Goal: Information Seeking & Learning: Learn about a topic

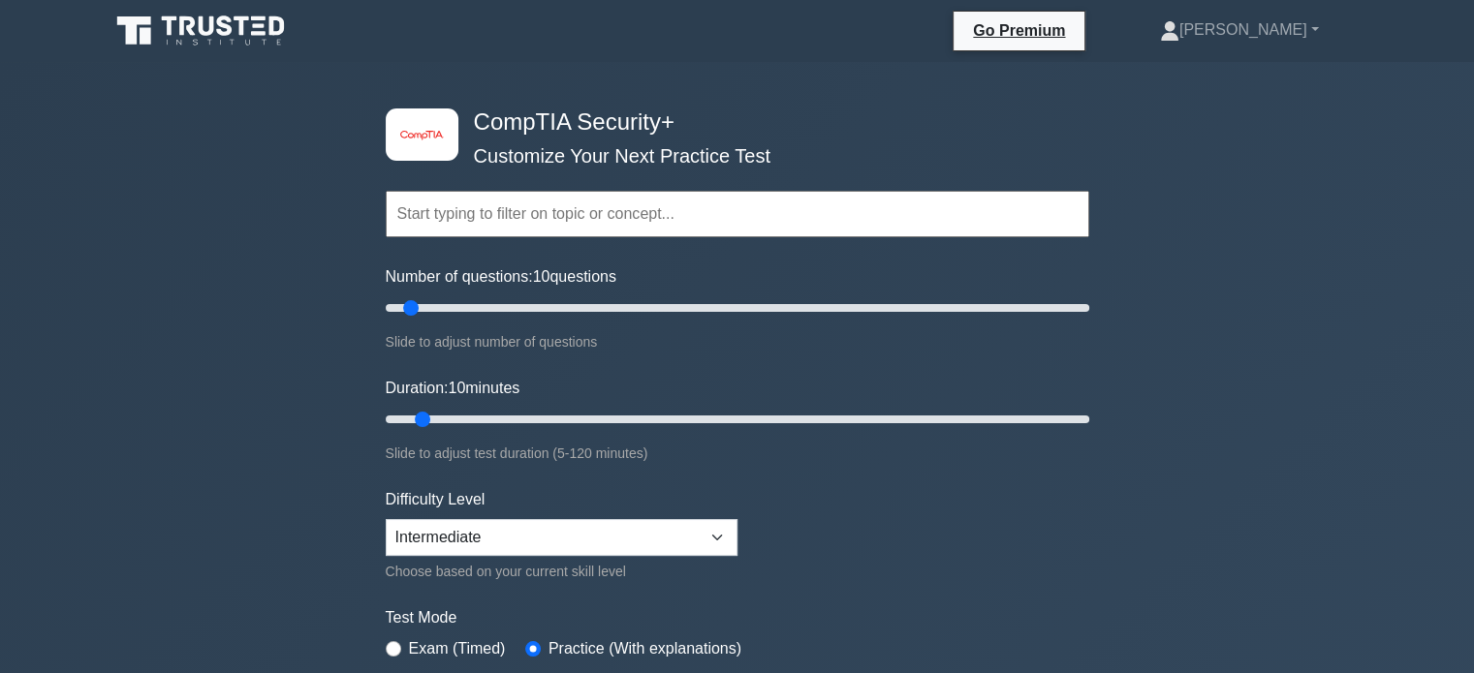
click at [477, 201] on input "text" at bounding box center [737, 214] width 703 height 47
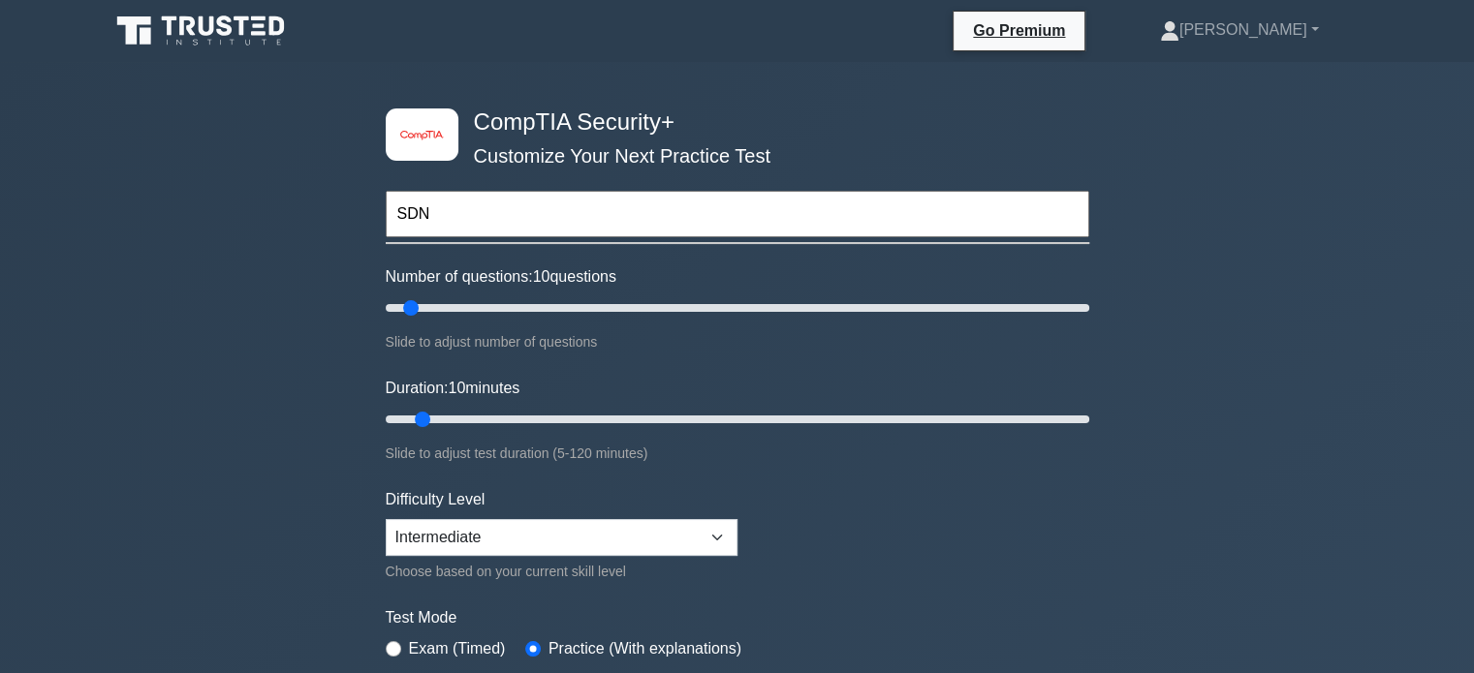
type input "SDN"
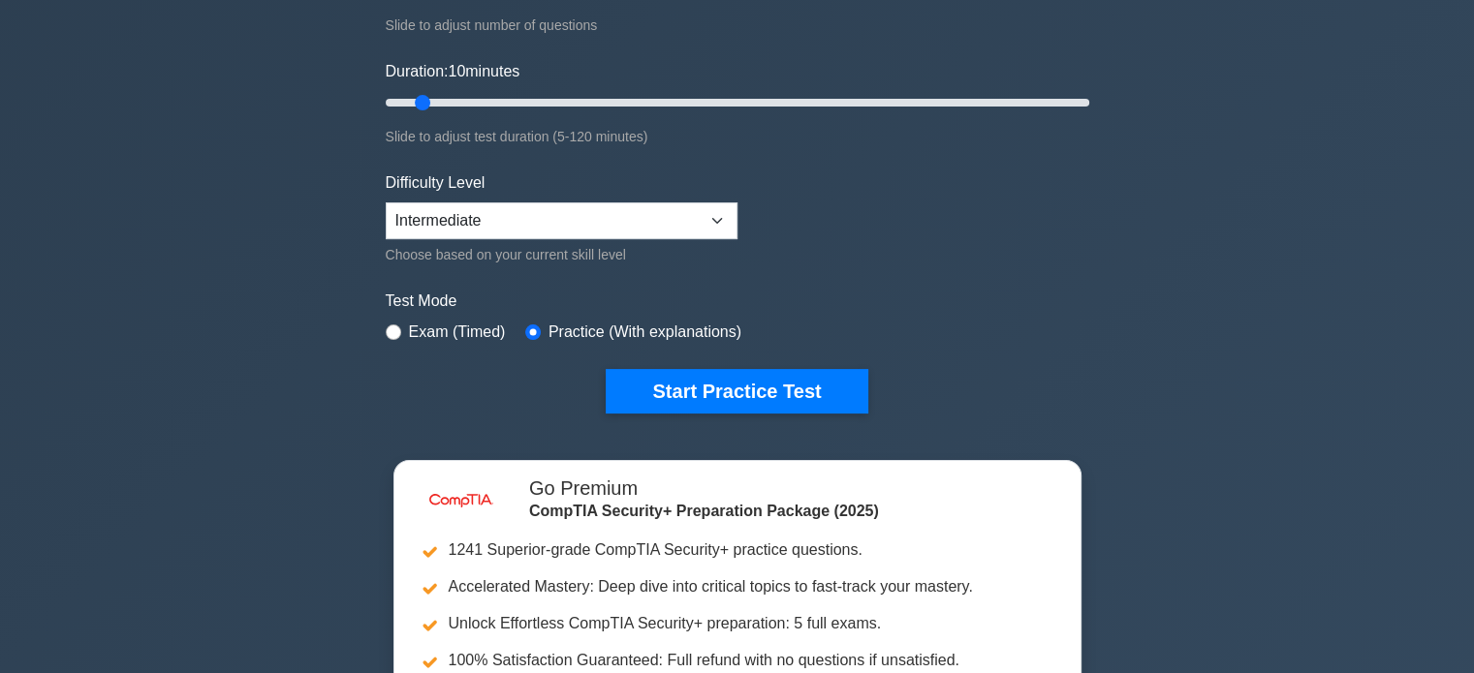
scroll to position [318, 0]
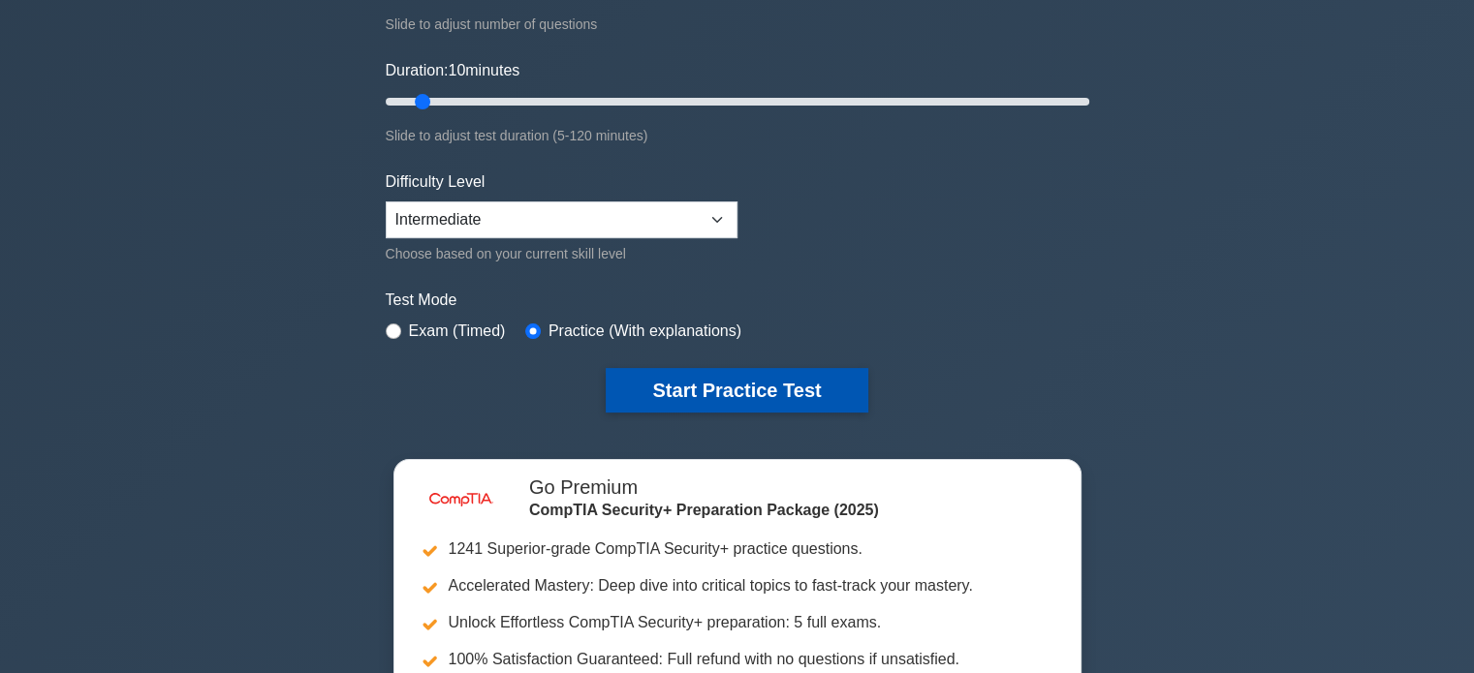
click at [643, 391] on button "Start Practice Test" at bounding box center [737, 390] width 262 height 45
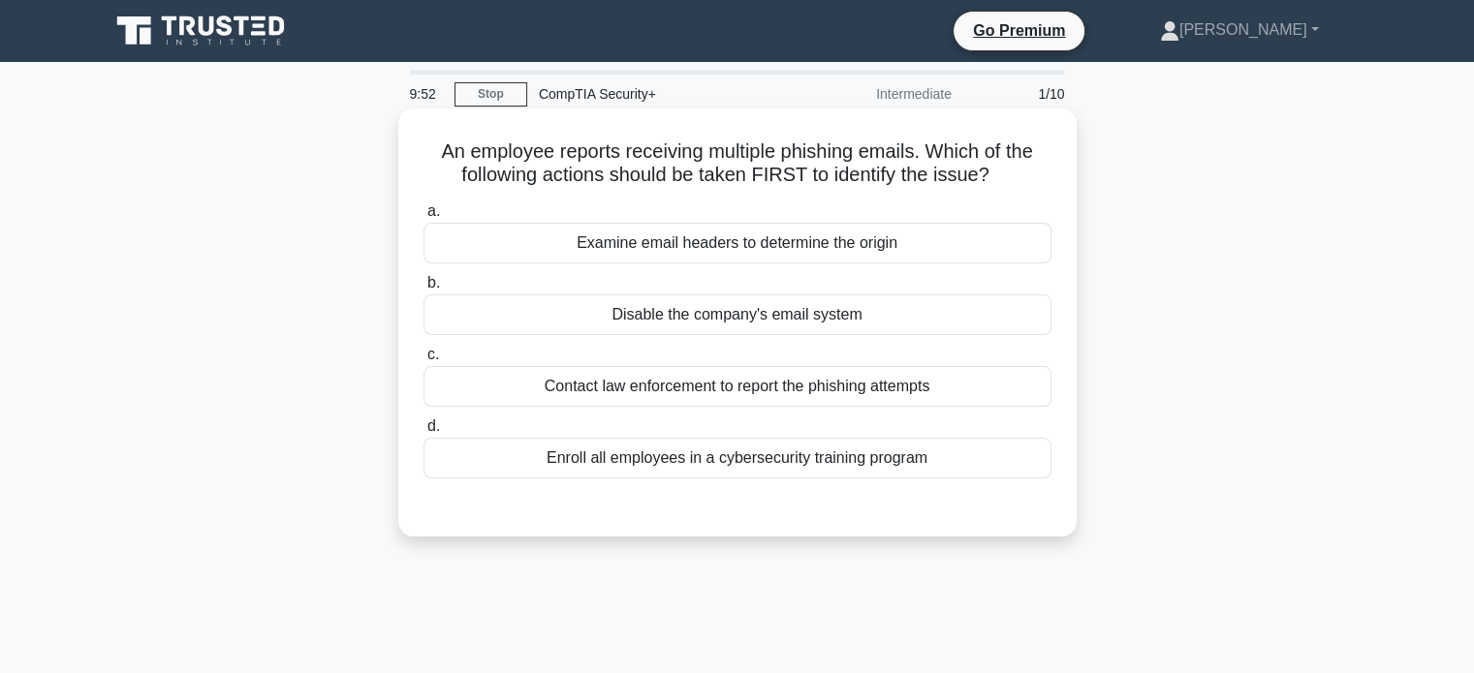
click at [682, 229] on div "Examine email headers to determine the origin" at bounding box center [737, 243] width 628 height 41
click at [423, 218] on input "a. Examine email headers to determine the origin" at bounding box center [423, 211] width 0 height 13
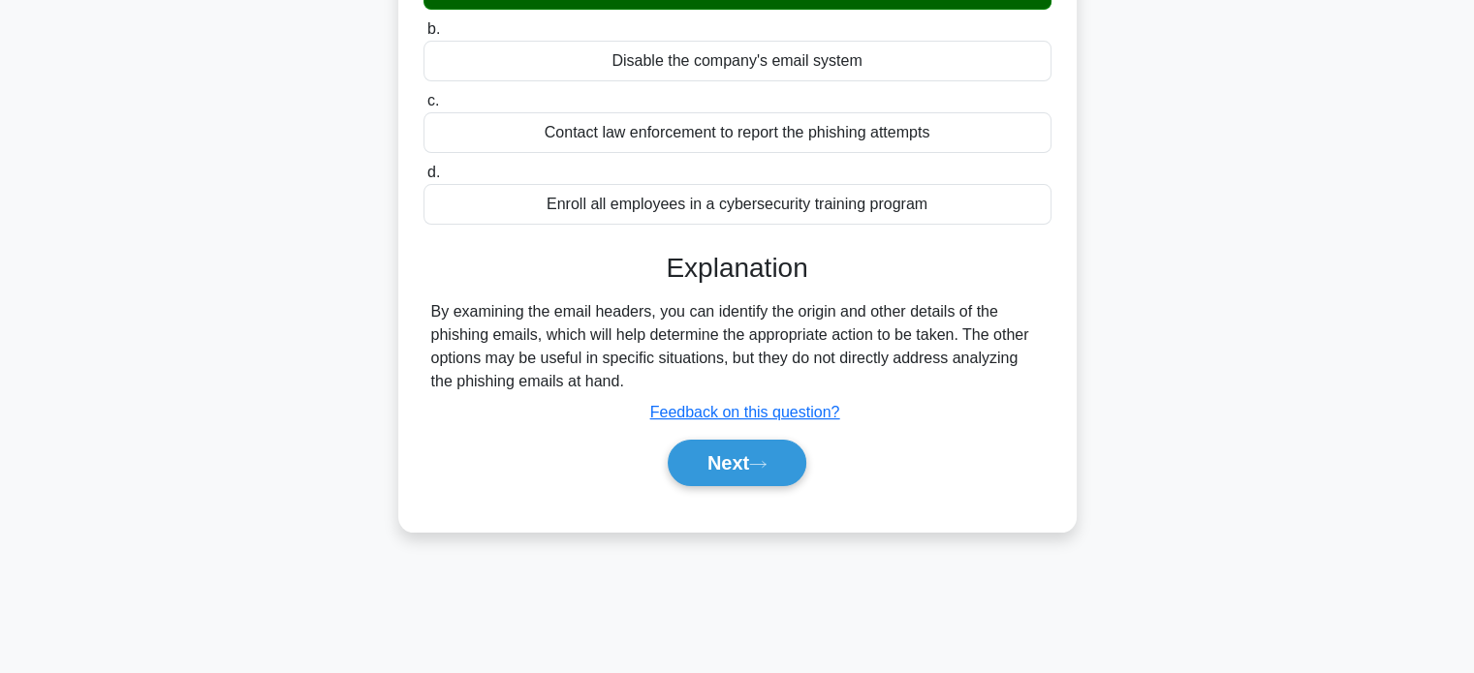
scroll to position [255, 0]
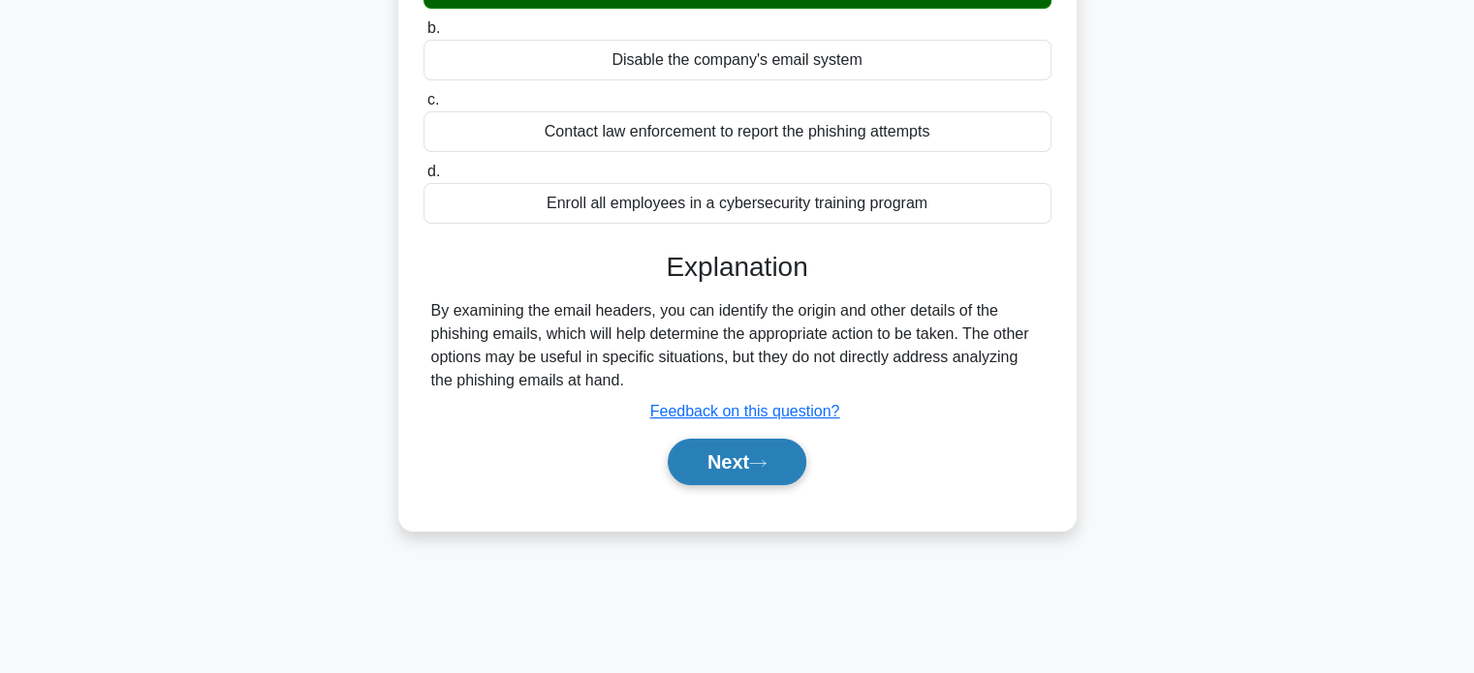
click at [725, 462] on button "Next" at bounding box center [737, 462] width 139 height 47
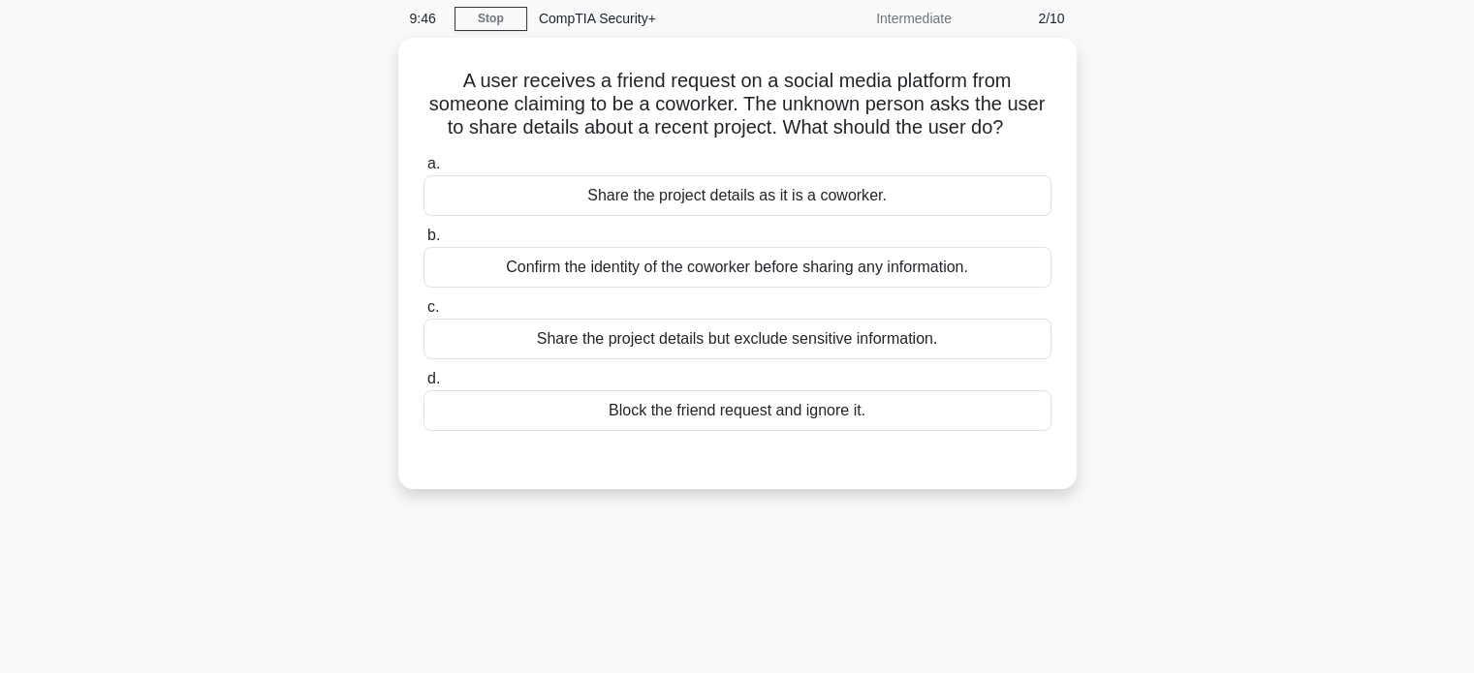
scroll to position [0, 0]
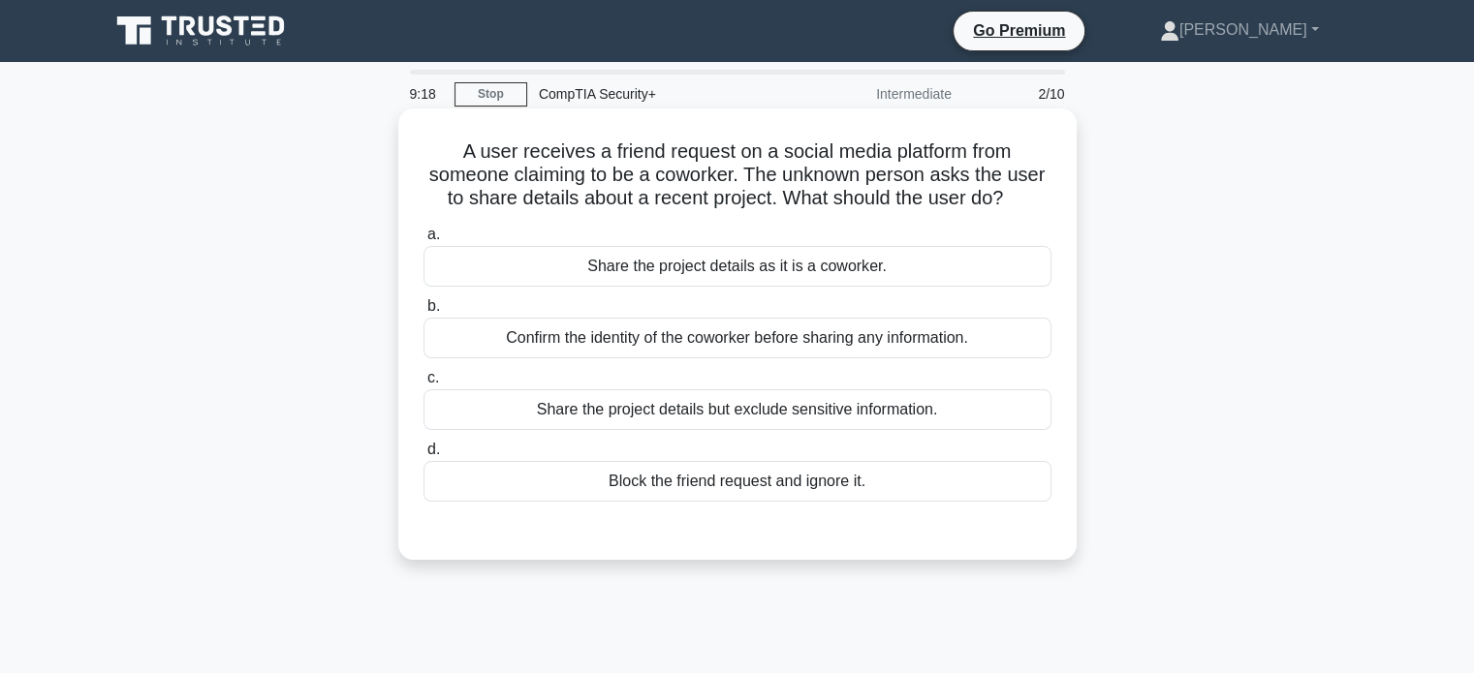
click at [727, 344] on div "Confirm the identity of the coworker before sharing any information." at bounding box center [737, 338] width 628 height 41
click at [423, 313] on input "b. Confirm the identity of the coworker before sharing any information." at bounding box center [423, 306] width 0 height 13
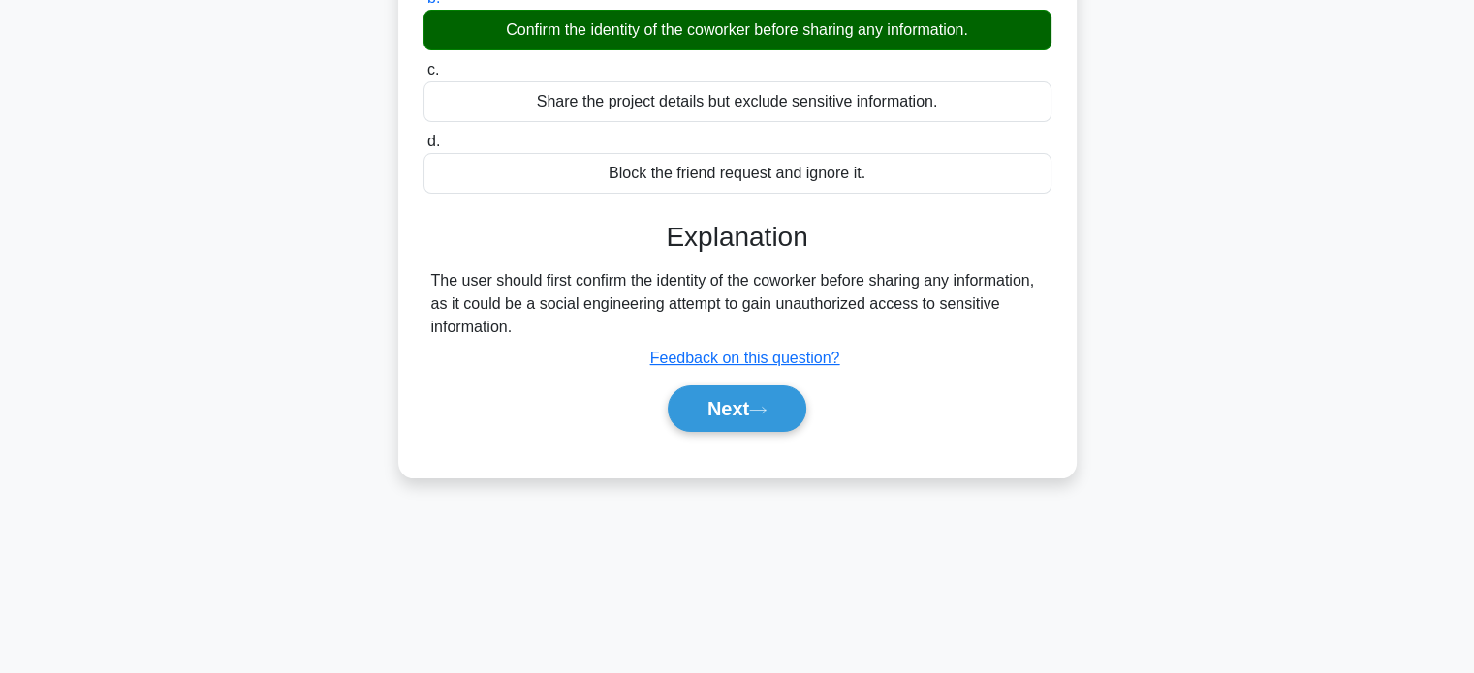
scroll to position [309, 0]
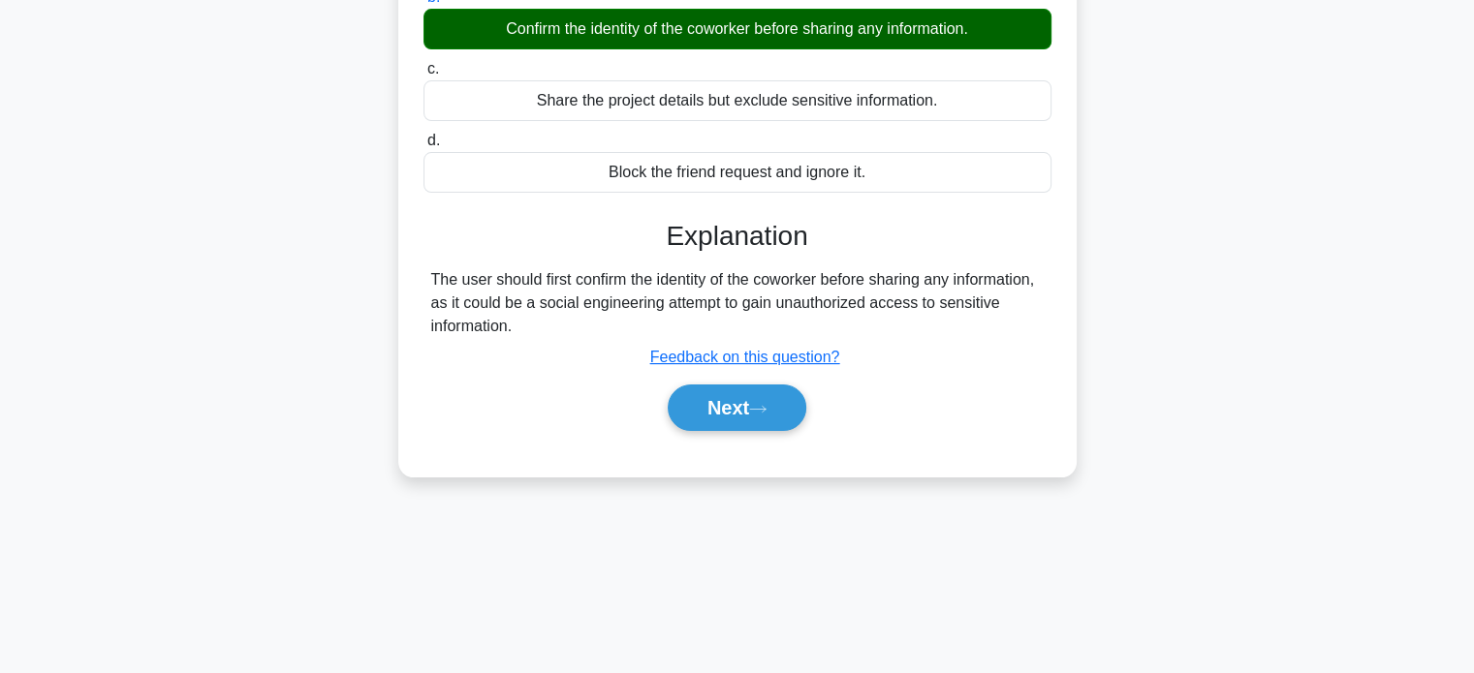
click at [738, 430] on div "Next" at bounding box center [737, 408] width 628 height 62
click at [736, 398] on button "Next" at bounding box center [737, 408] width 139 height 47
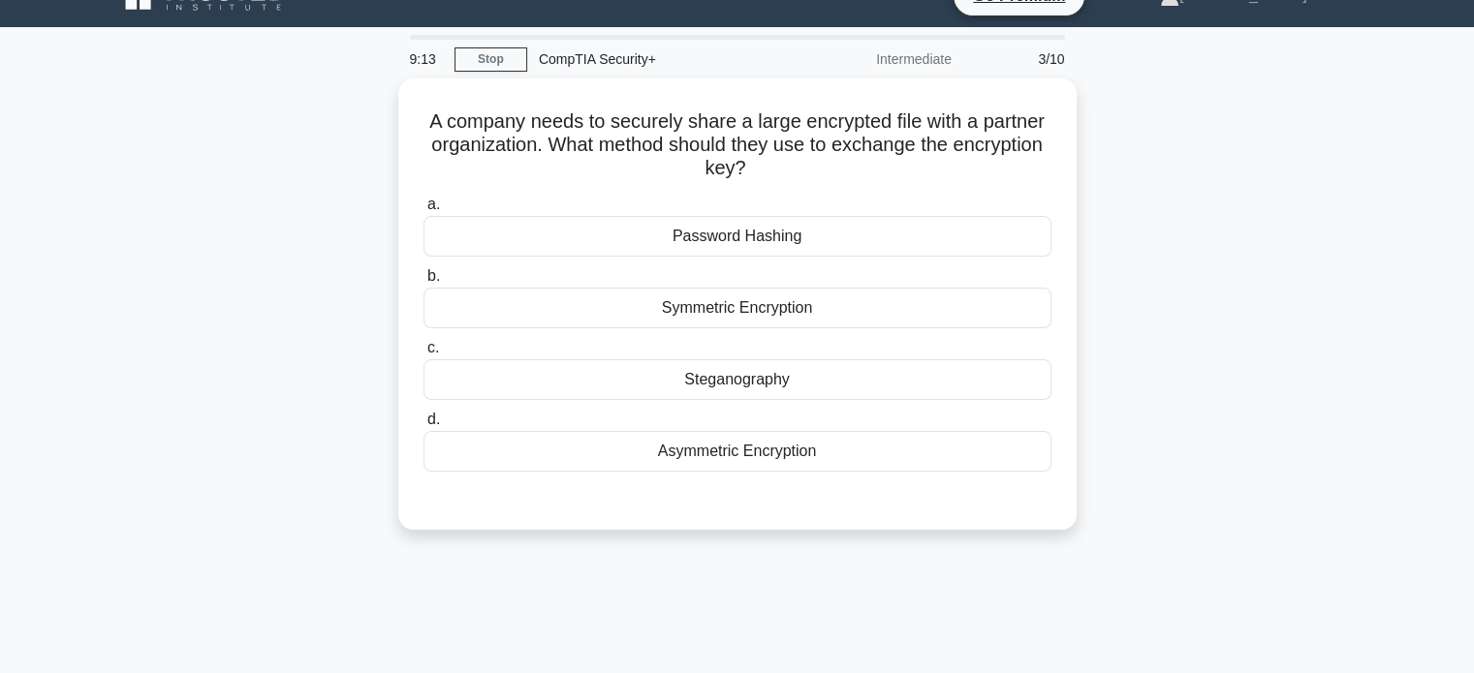
scroll to position [31, 0]
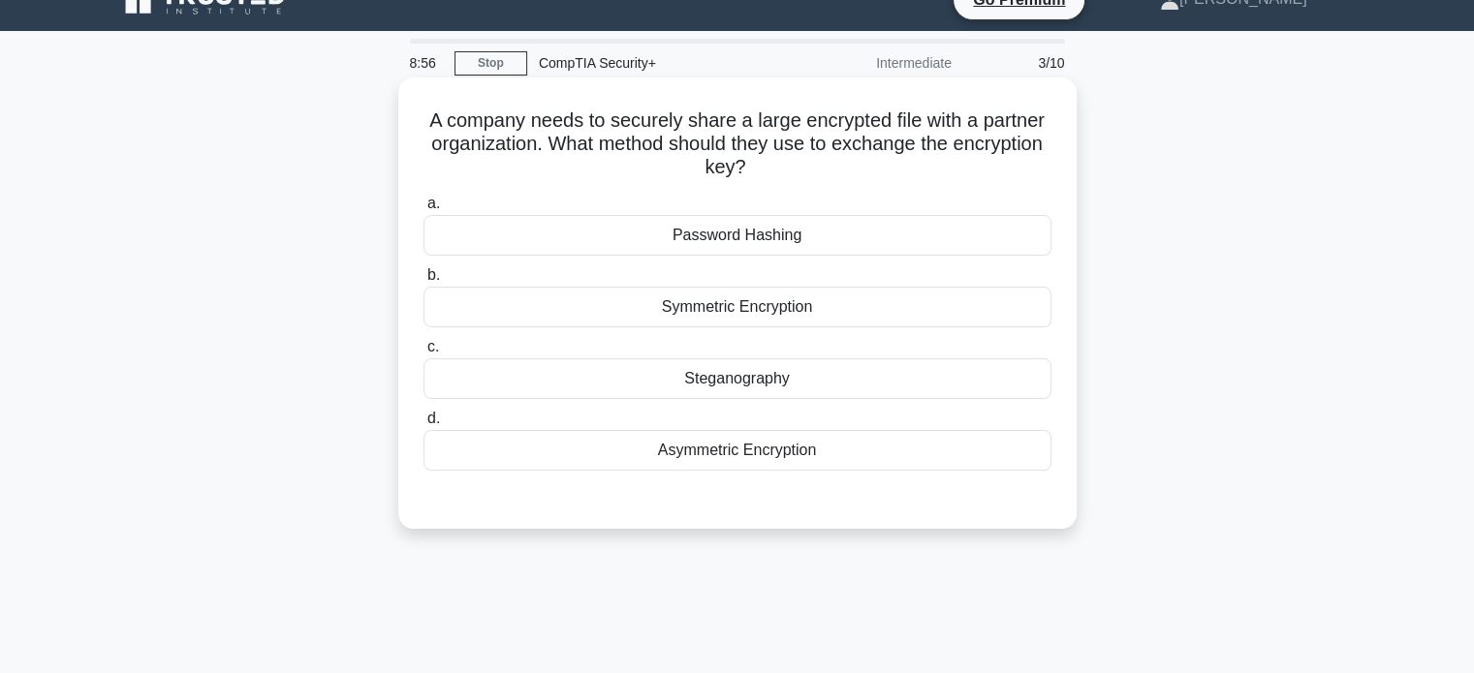
click at [724, 382] on div "Steganography" at bounding box center [737, 379] width 628 height 41
click at [423, 354] on input "c. Steganography" at bounding box center [423, 347] width 0 height 13
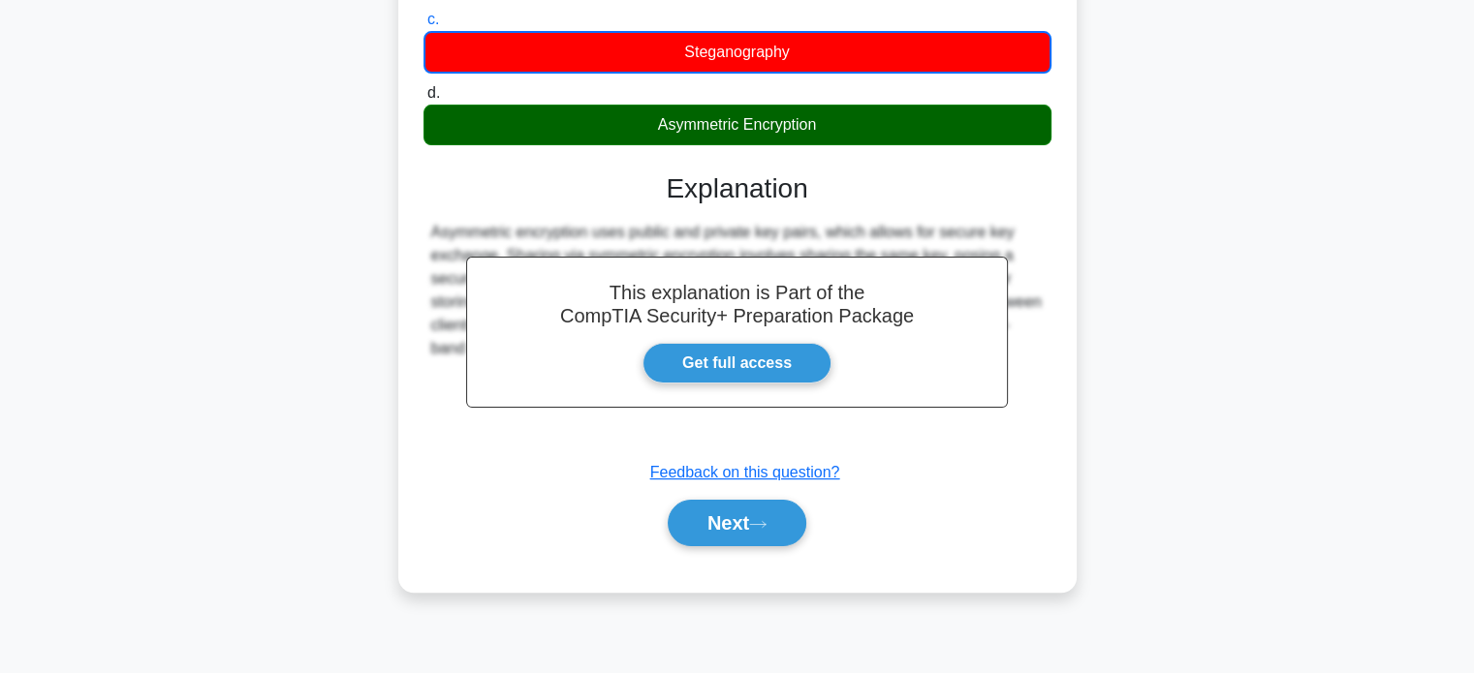
scroll to position [373, 0]
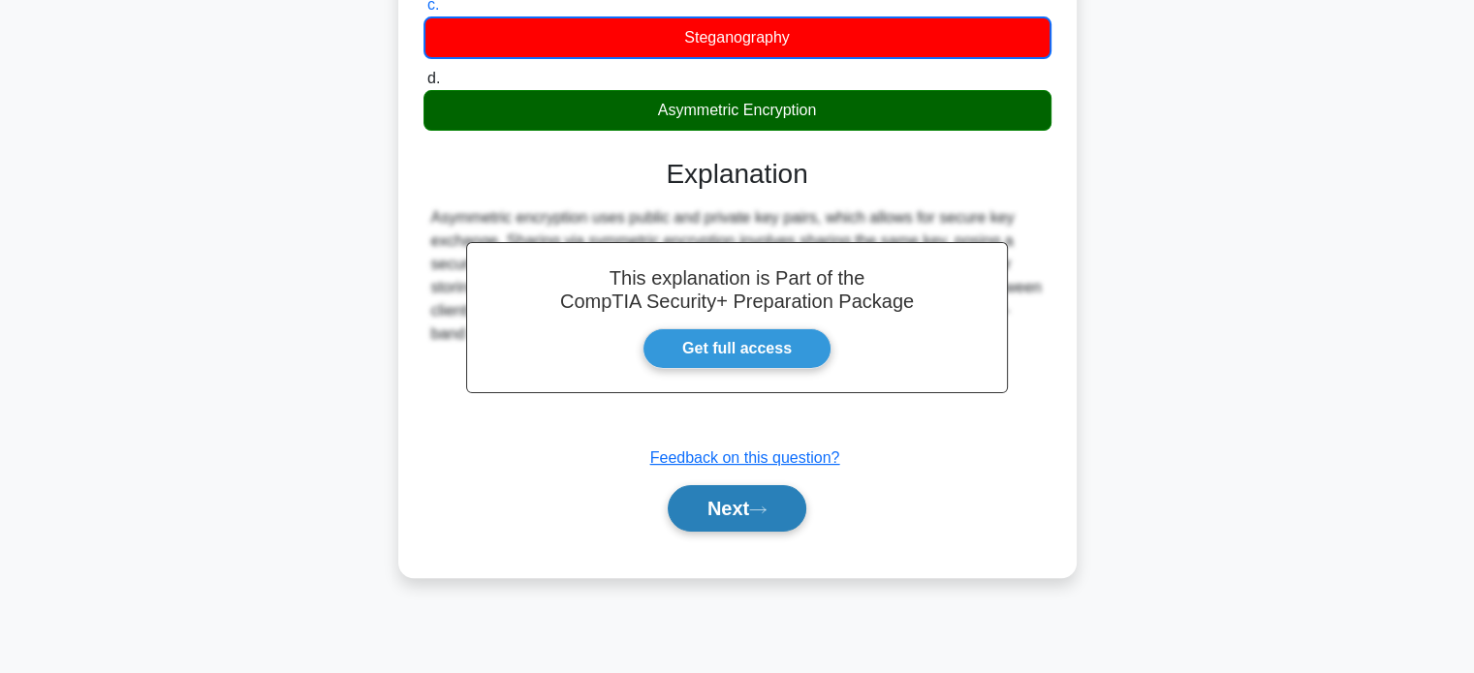
click at [742, 526] on button "Next" at bounding box center [737, 508] width 139 height 47
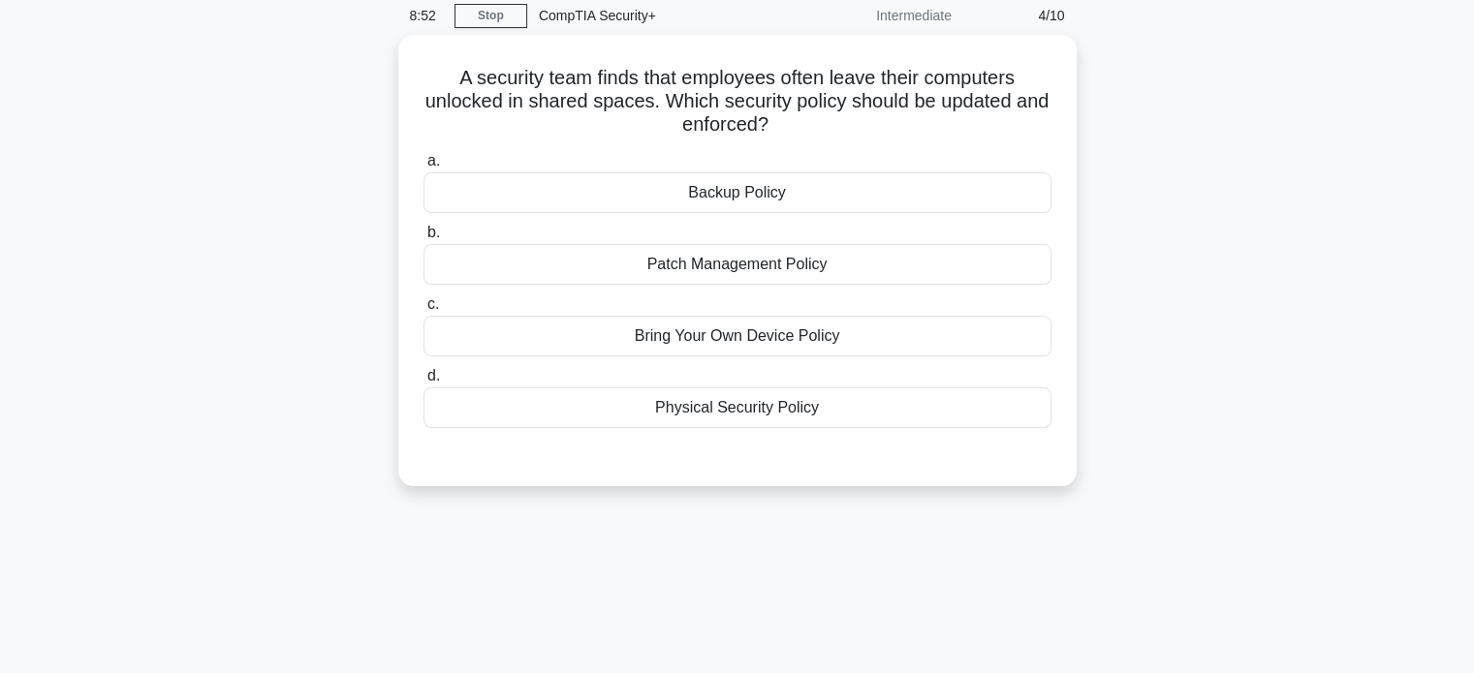
scroll to position [0, 0]
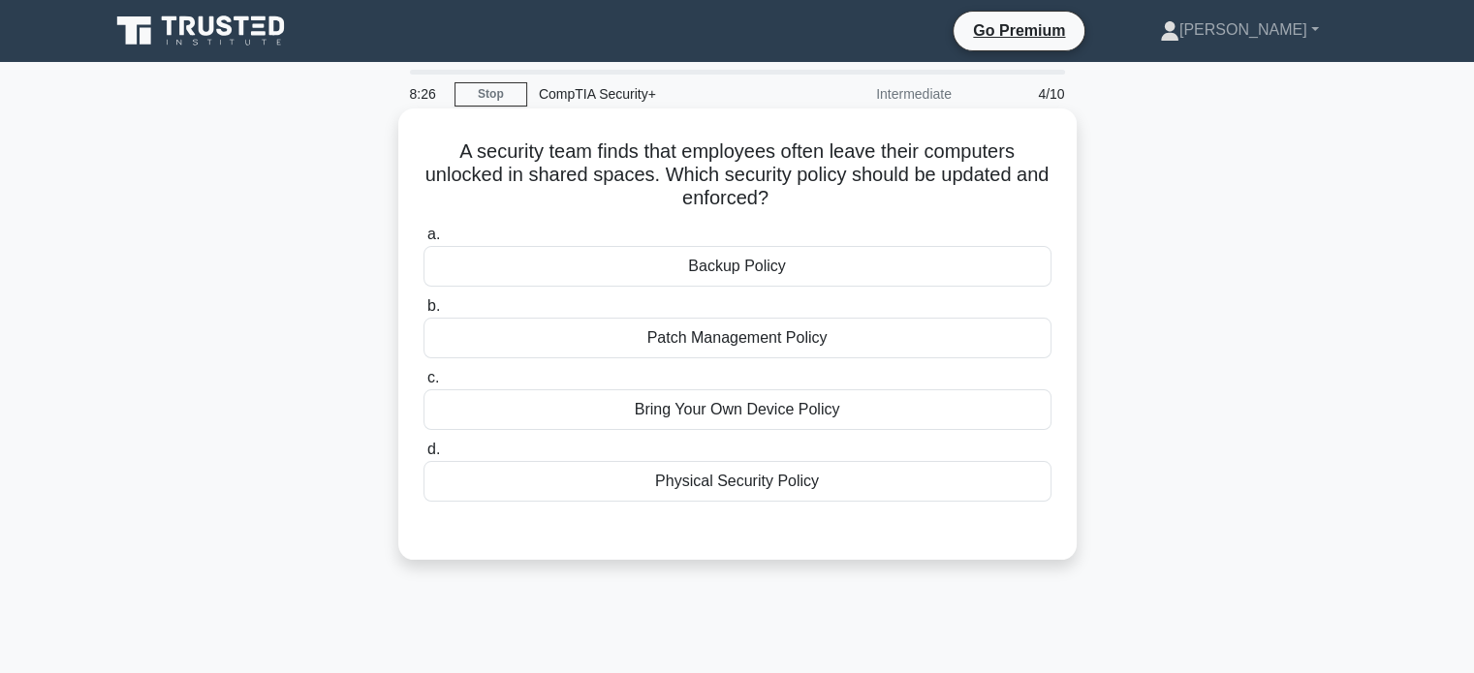
click at [769, 476] on div "Physical Security Policy" at bounding box center [737, 481] width 628 height 41
click at [423, 456] on input "d. Physical Security Policy" at bounding box center [423, 450] width 0 height 13
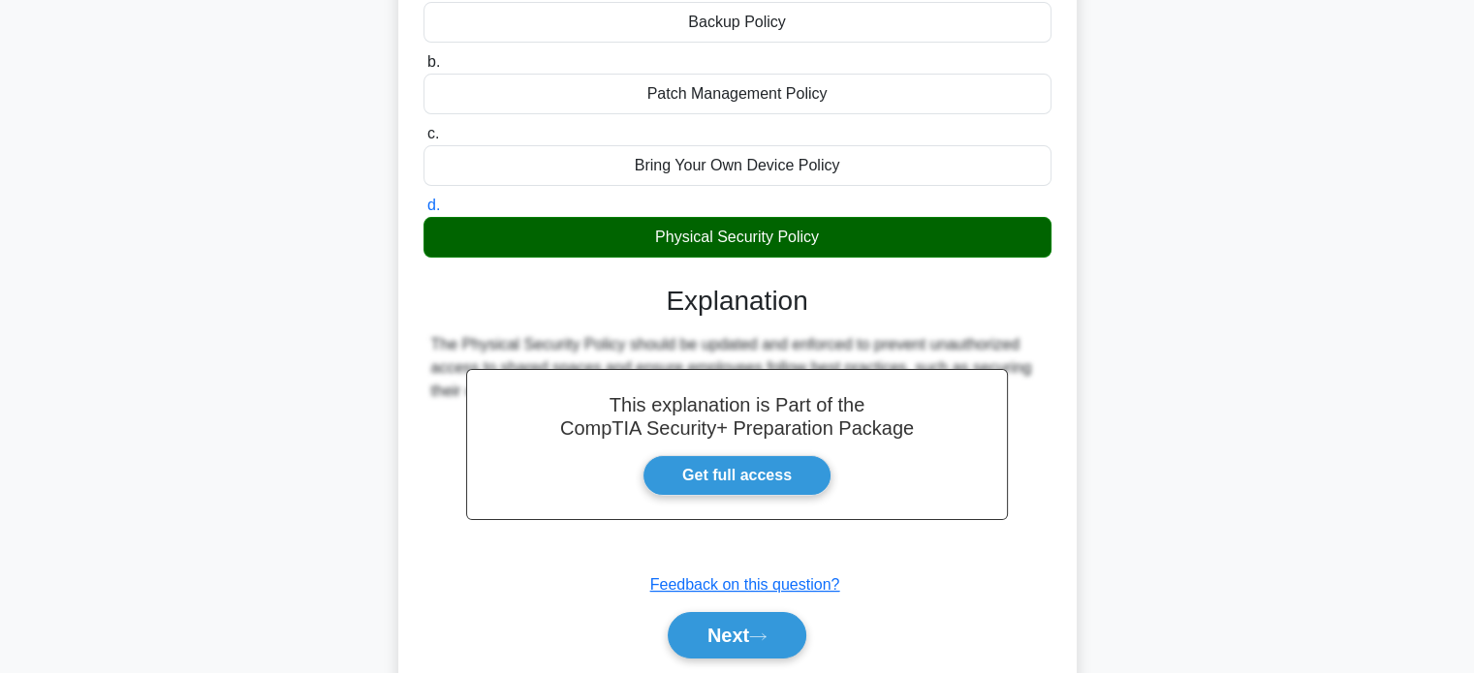
scroll to position [246, 0]
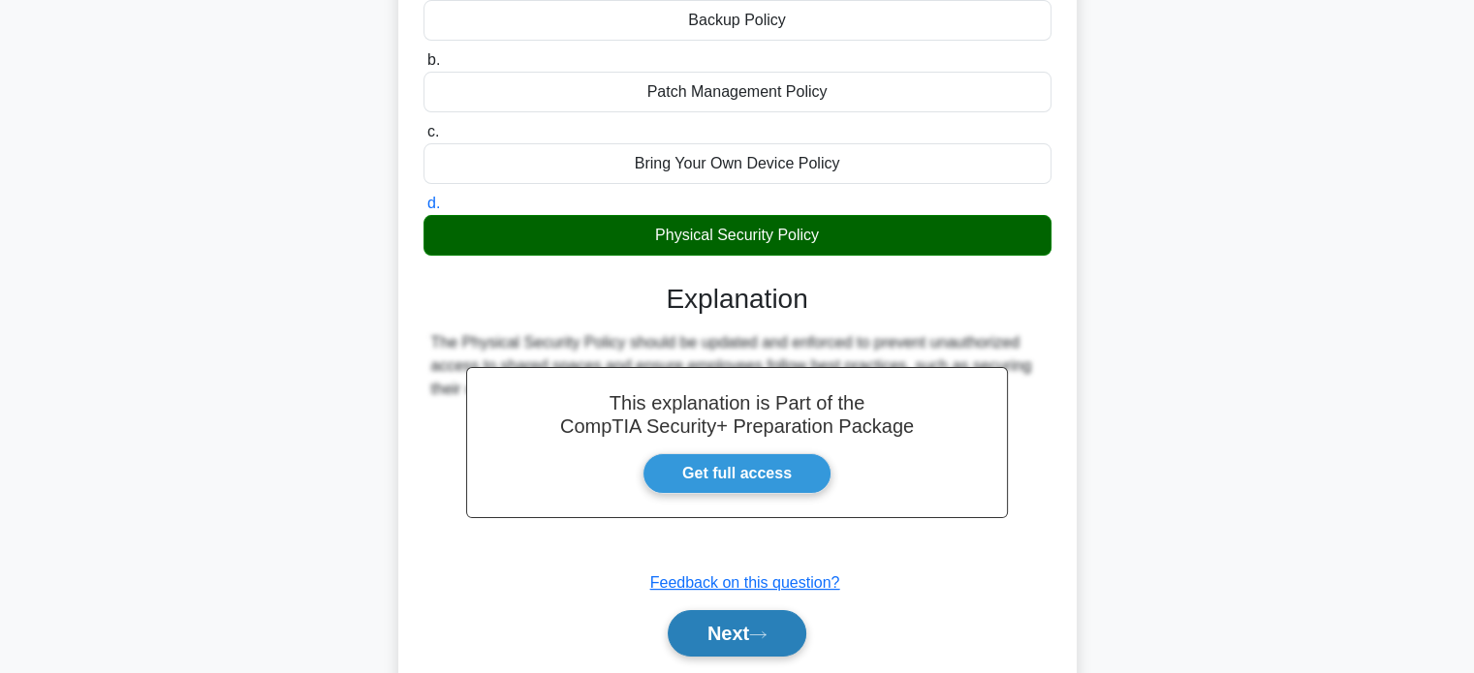
click at [713, 629] on button "Next" at bounding box center [737, 633] width 139 height 47
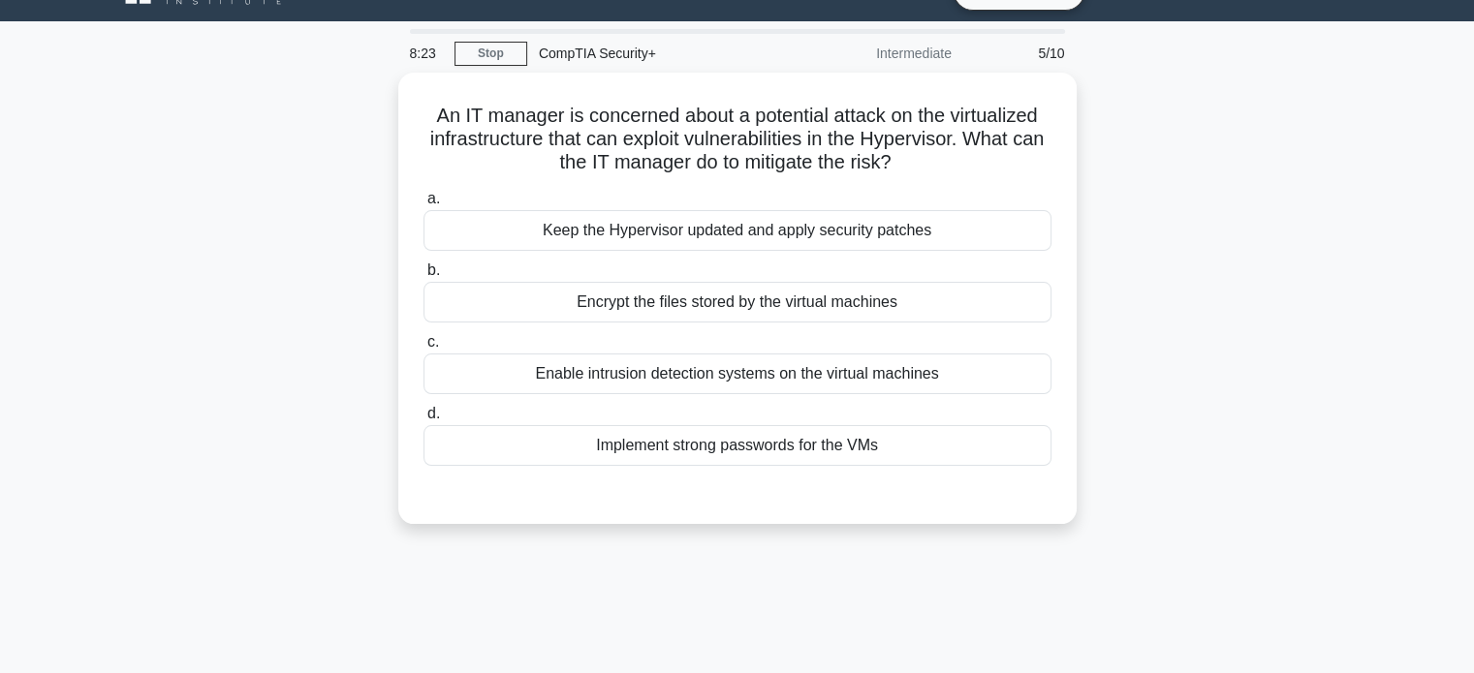
scroll to position [39, 0]
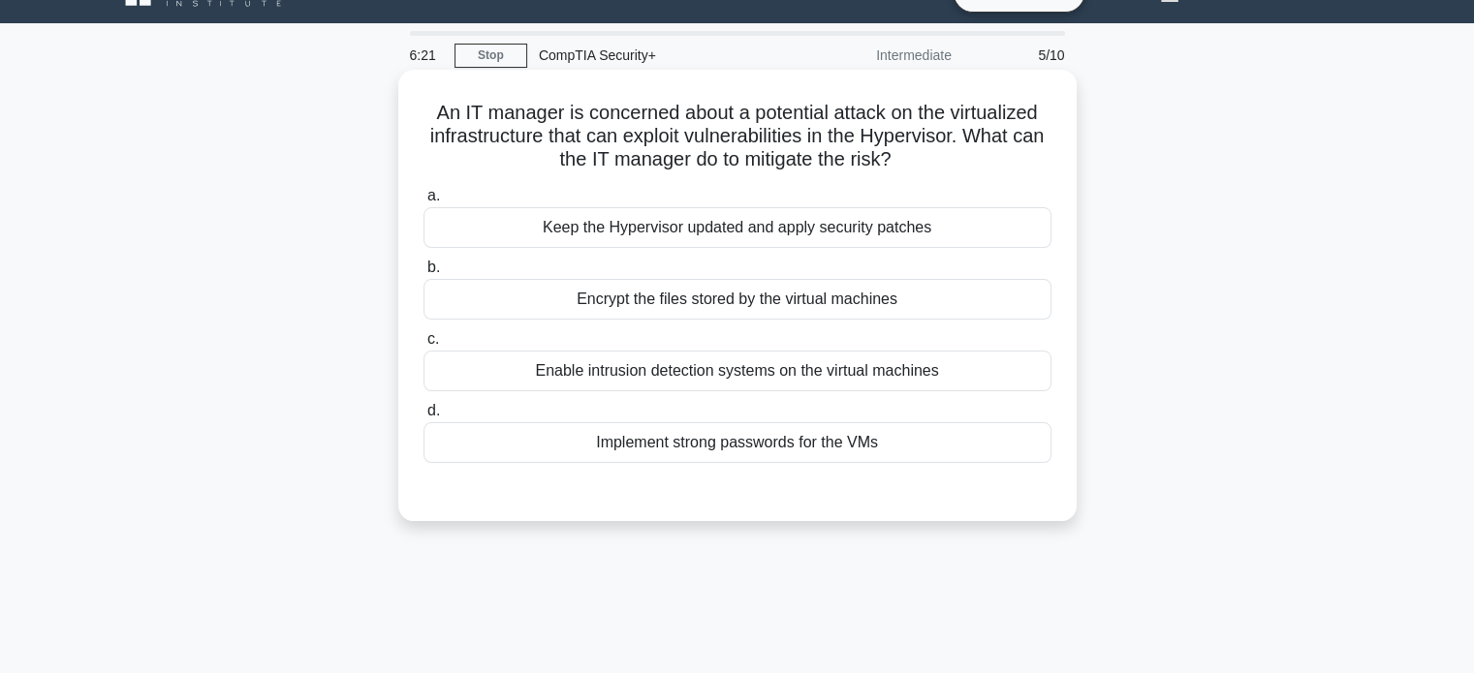
click at [689, 235] on div "Keep the Hypervisor updated and apply security patches" at bounding box center [737, 227] width 628 height 41
click at [423, 203] on input "a. Keep the Hypervisor updated and apply security patches" at bounding box center [423, 196] width 0 height 13
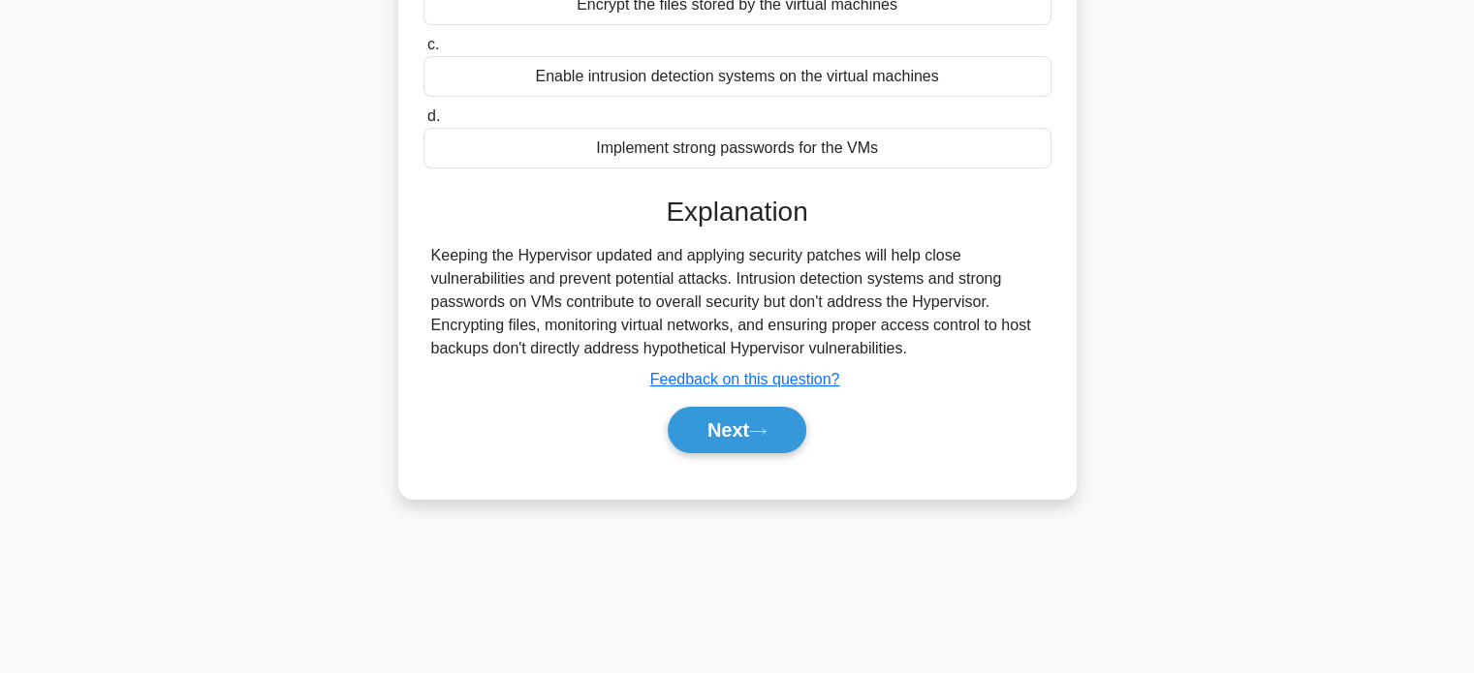
scroll to position [337, 0]
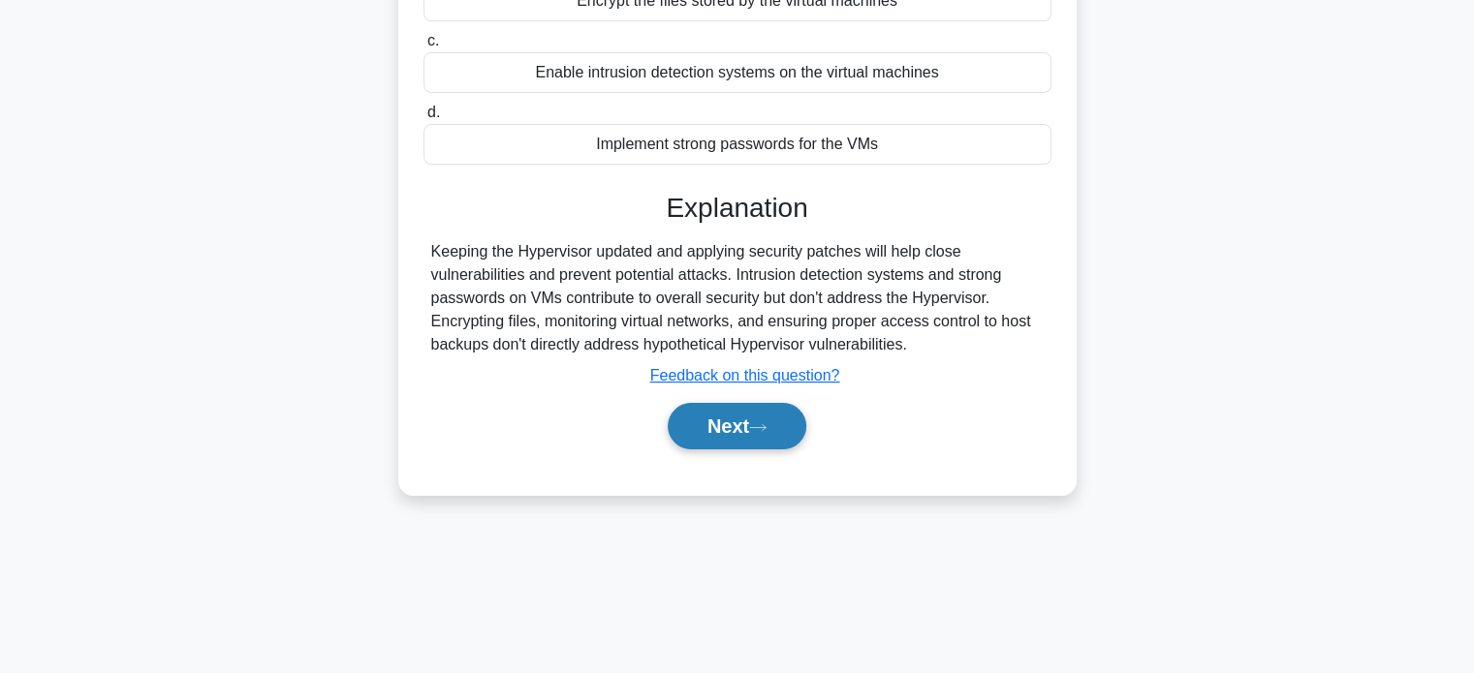
click at [752, 419] on button "Next" at bounding box center [737, 426] width 139 height 47
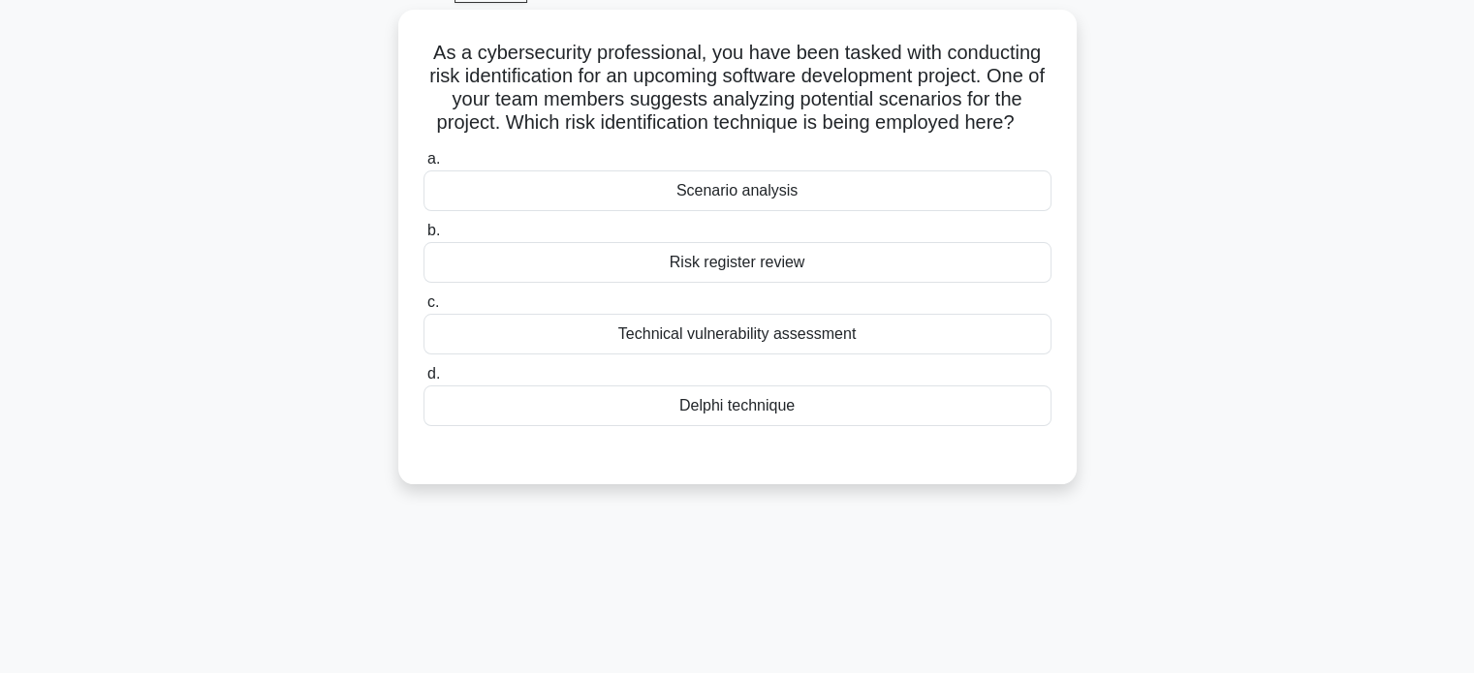
scroll to position [96, 0]
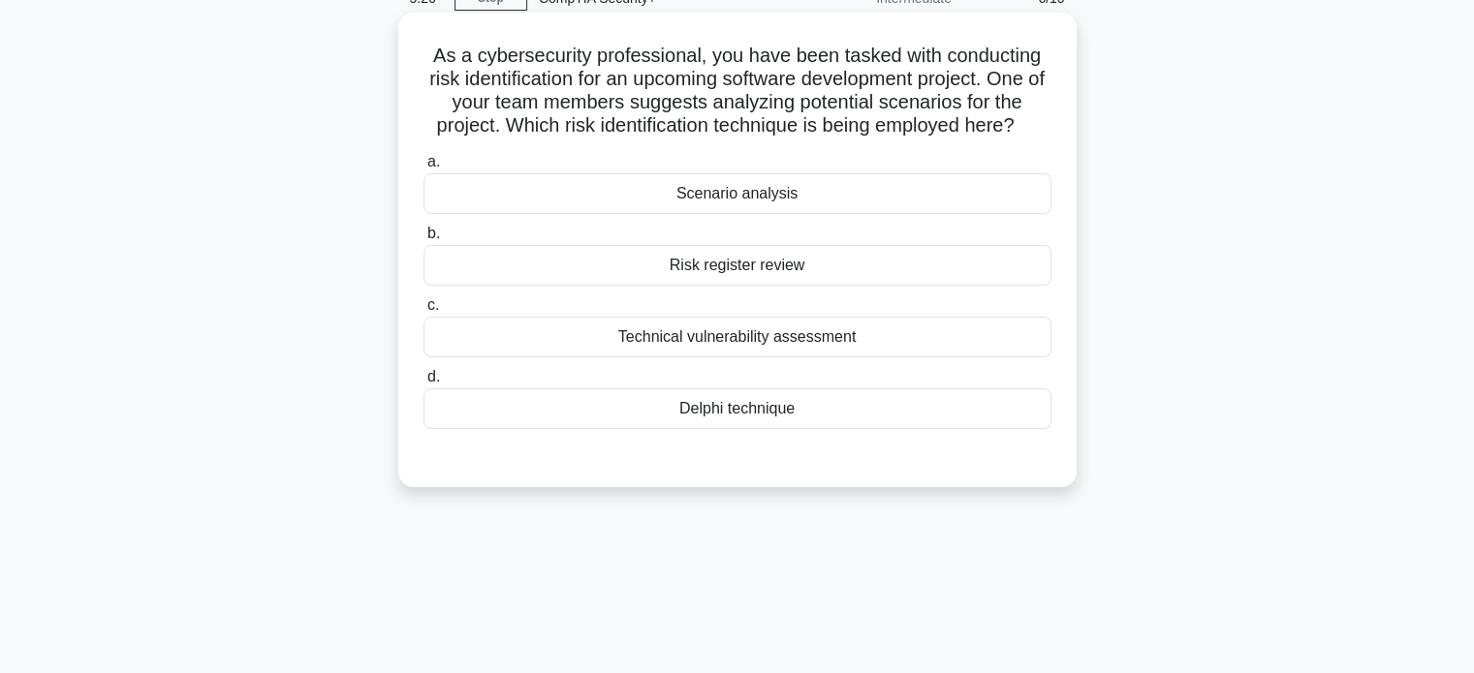
click at [699, 189] on div "Scenario analysis" at bounding box center [737, 193] width 628 height 41
click at [423, 169] on input "a. Scenario analysis" at bounding box center [423, 162] width 0 height 13
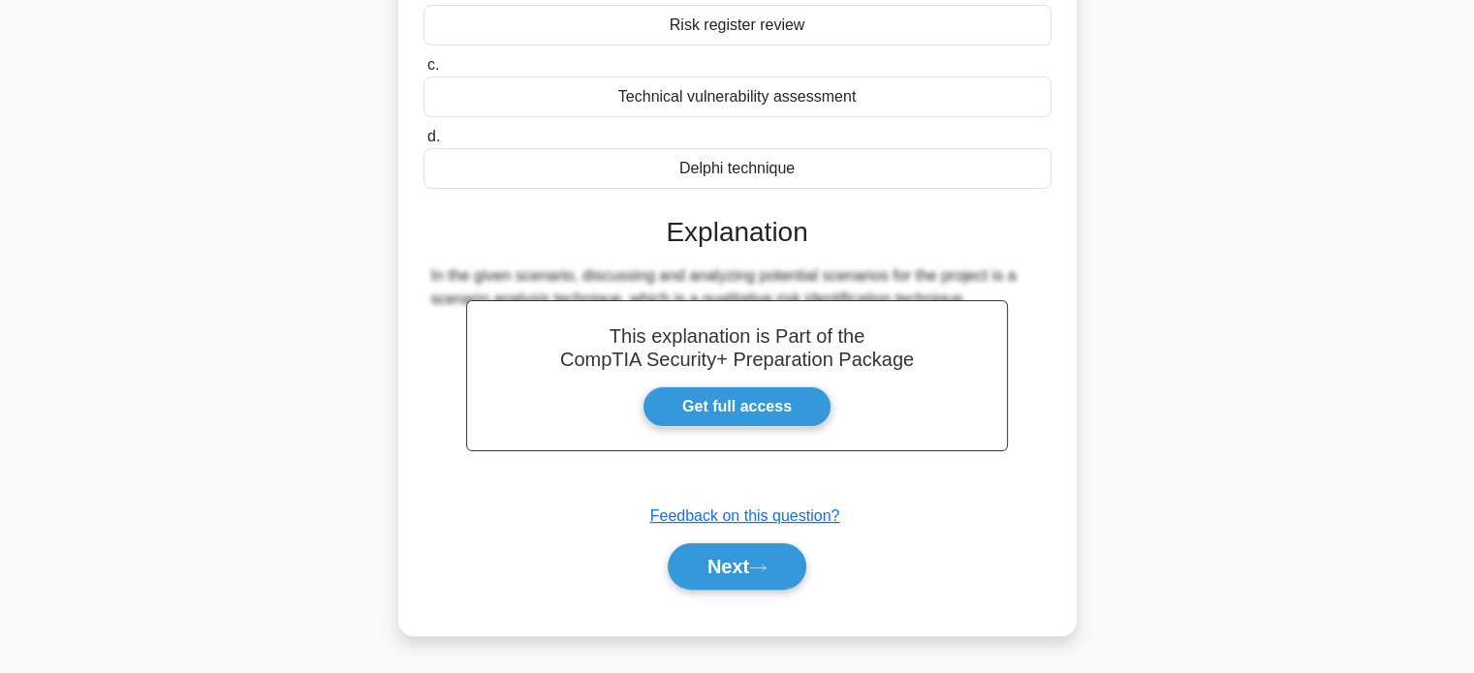
scroll to position [357, 0]
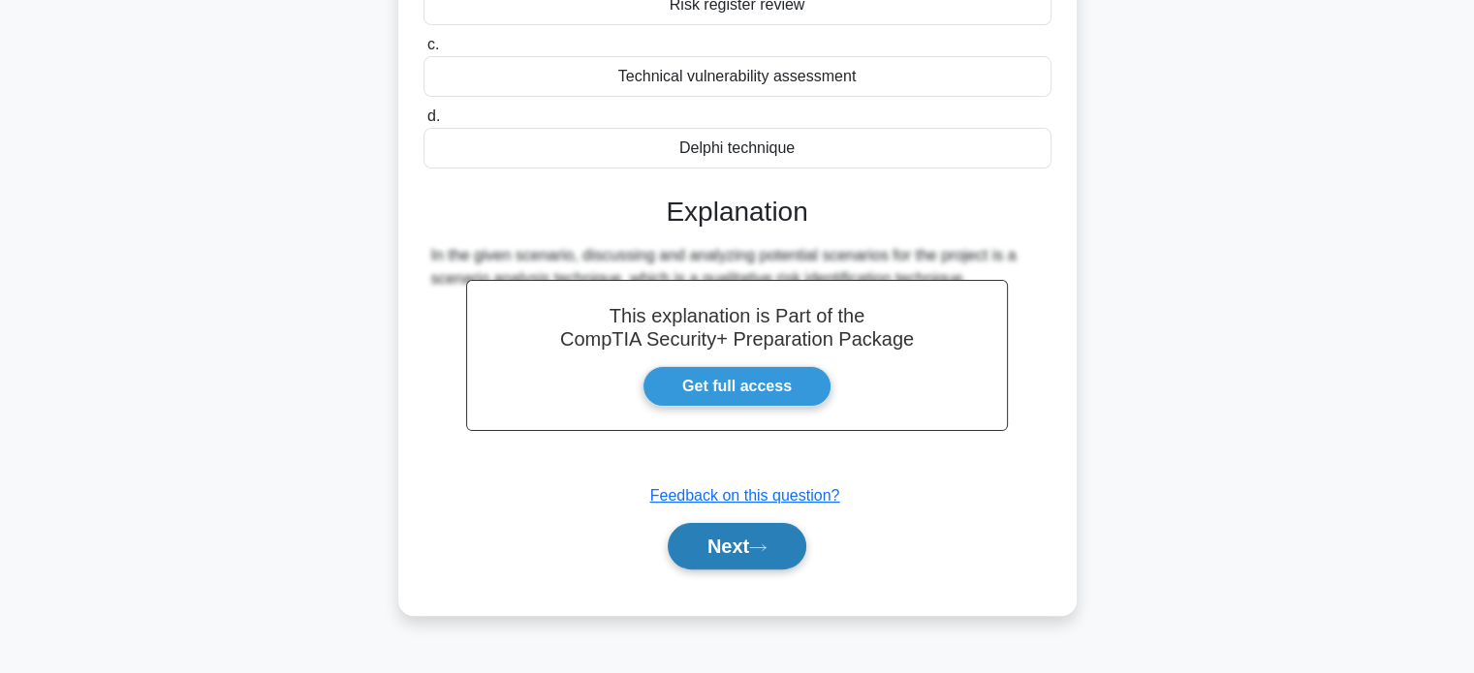
click at [720, 530] on button "Next" at bounding box center [737, 546] width 139 height 47
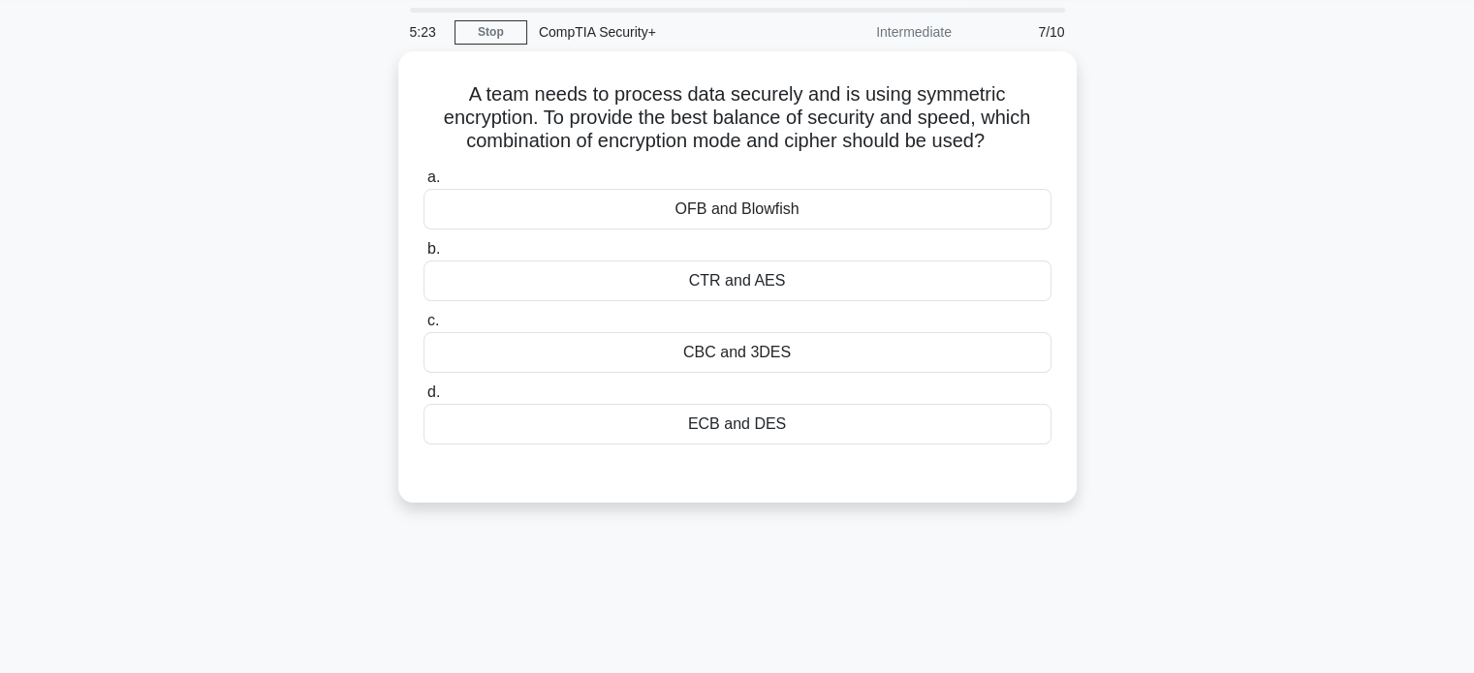
scroll to position [0, 0]
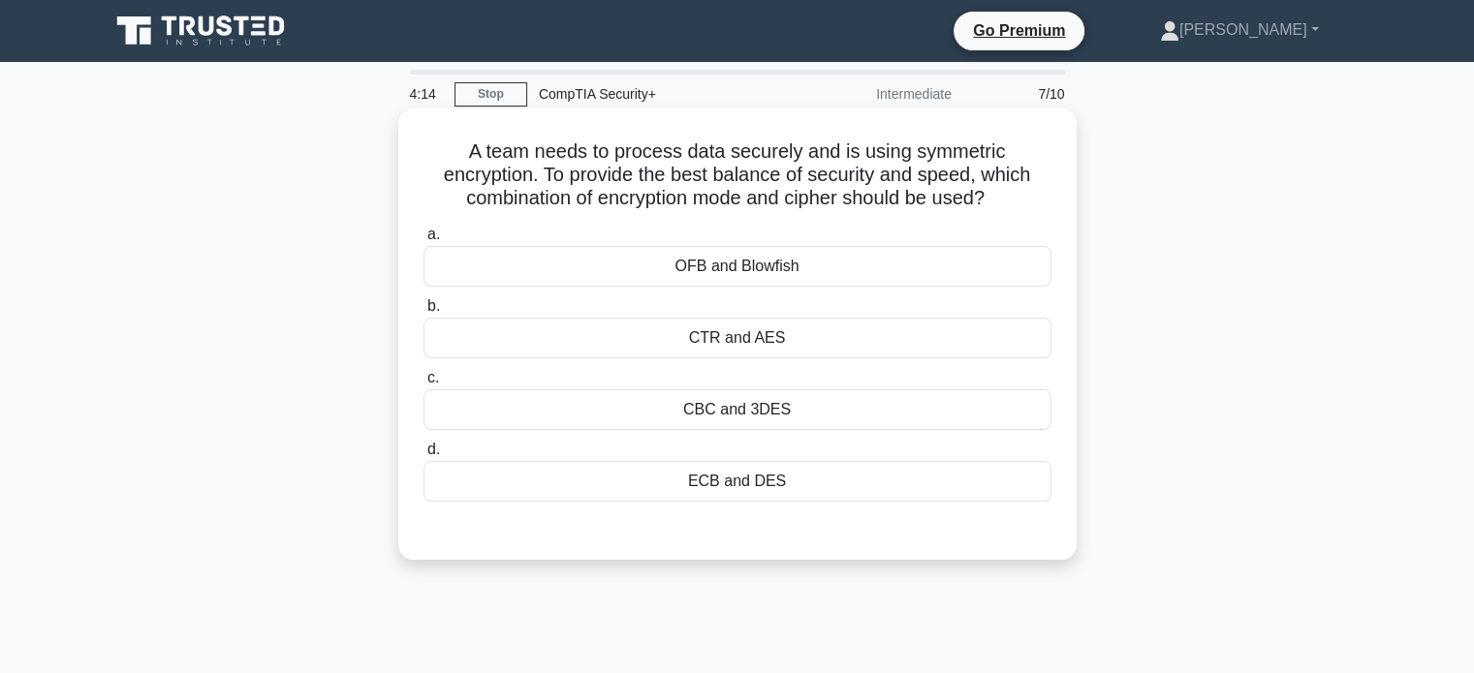
click at [833, 341] on div "CTR and AES" at bounding box center [737, 338] width 628 height 41
click at [423, 313] on input "b. CTR and AES" at bounding box center [423, 306] width 0 height 13
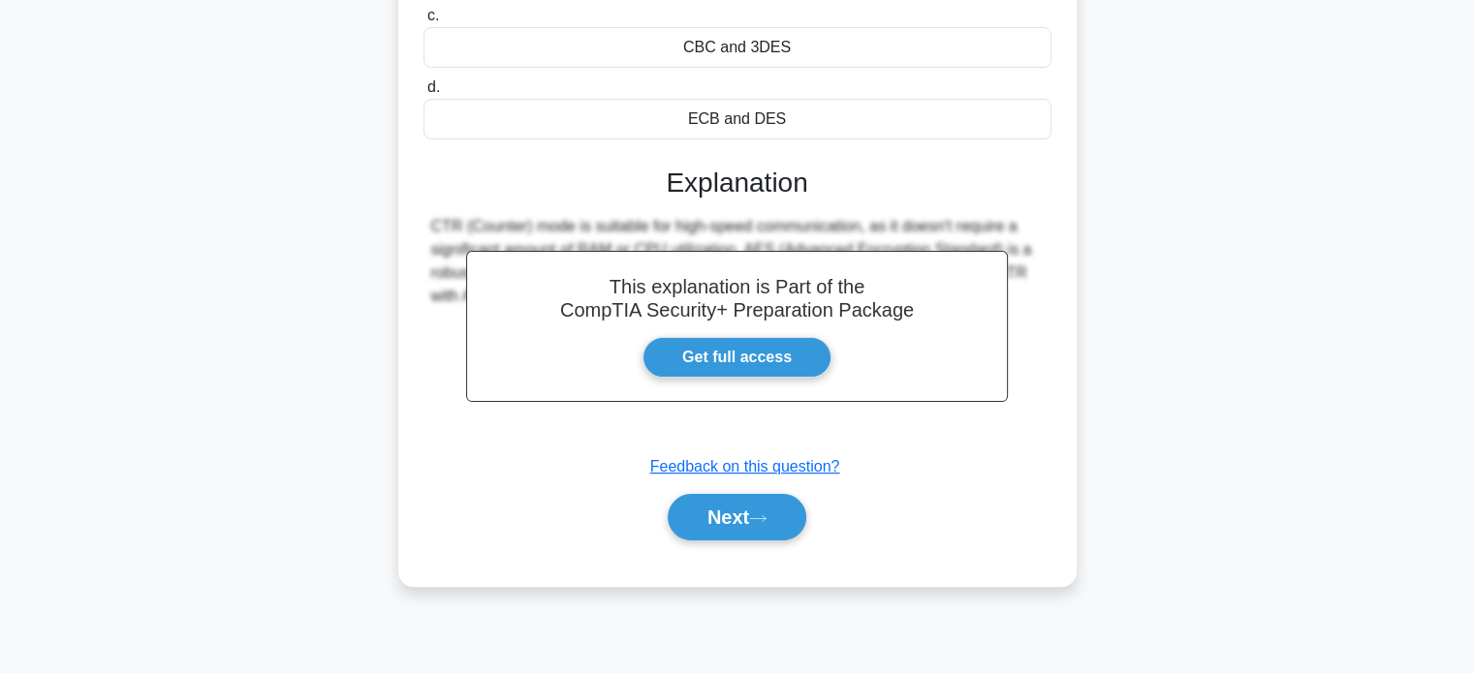
scroll to position [373, 0]
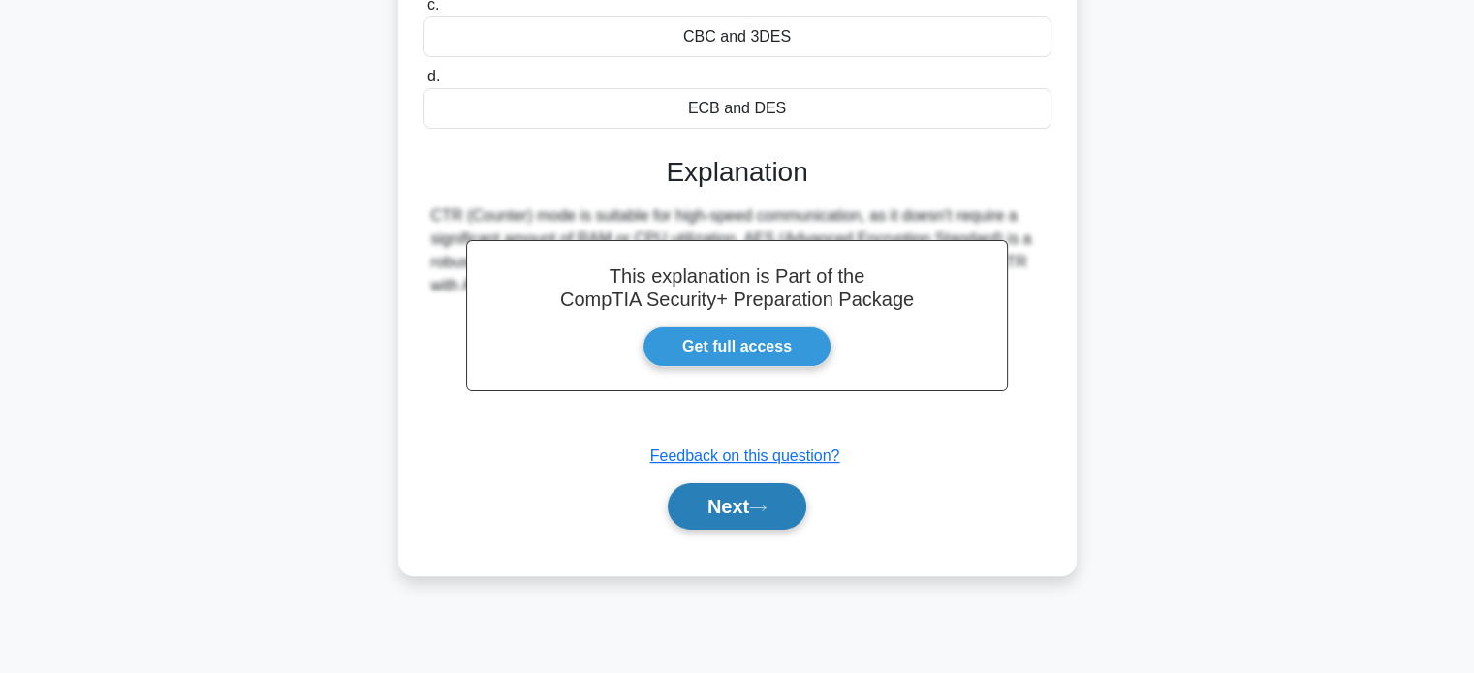
click at [736, 511] on button "Next" at bounding box center [737, 507] width 139 height 47
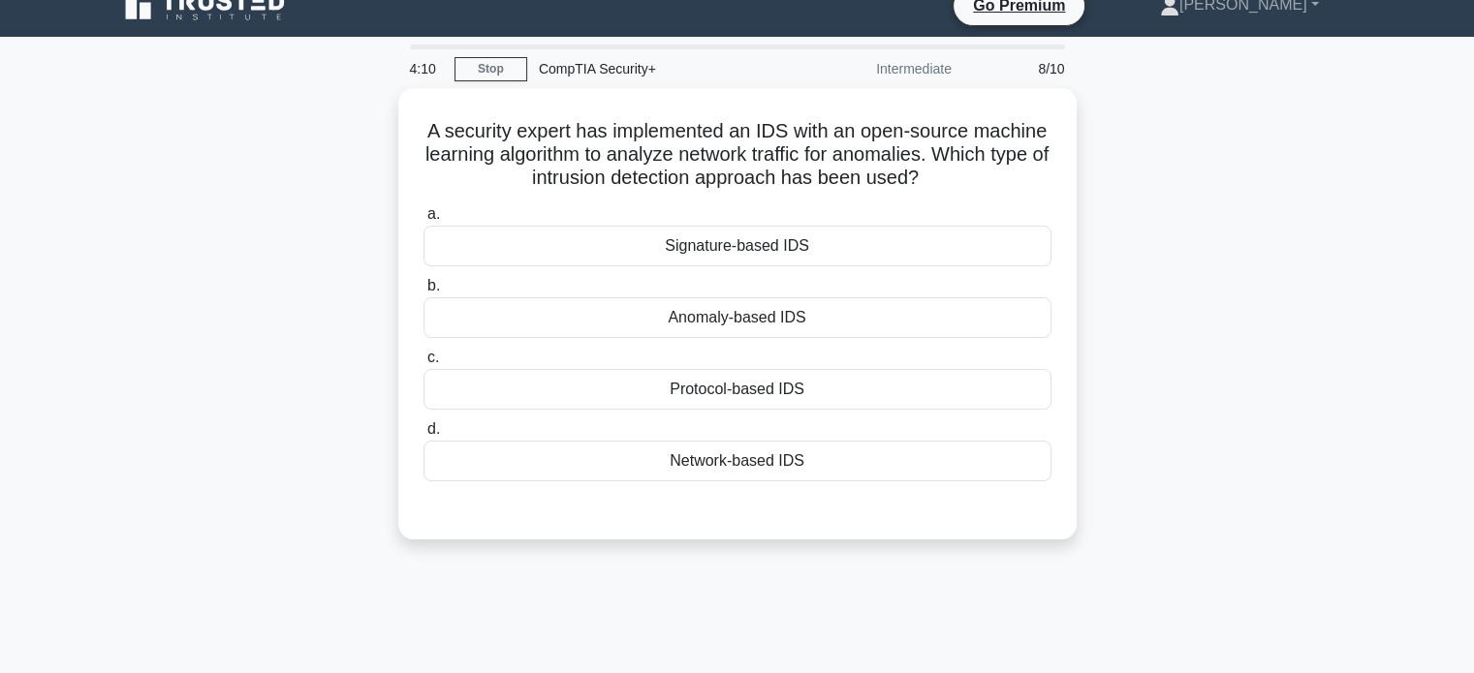
scroll to position [21, 0]
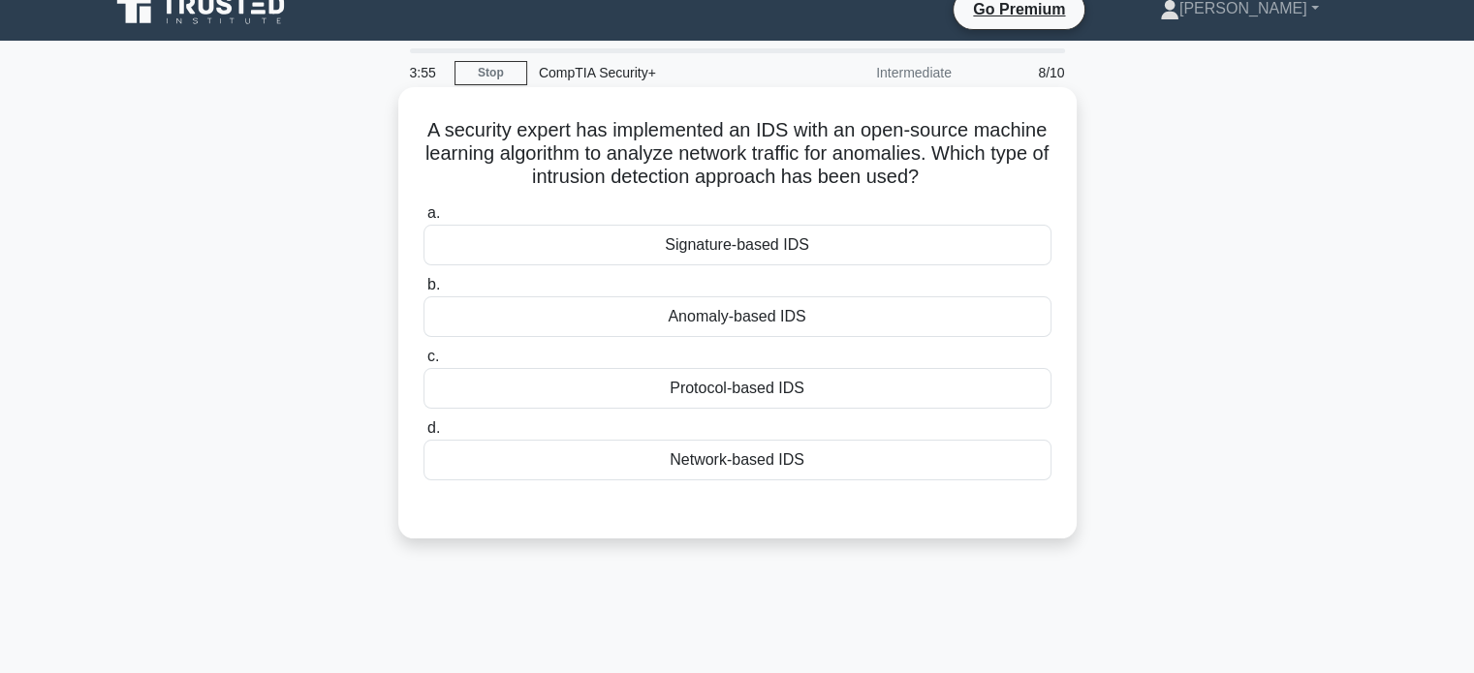
click at [806, 255] on div "Signature-based IDS" at bounding box center [737, 245] width 628 height 41
click at [423, 220] on input "a. Signature-based IDS" at bounding box center [423, 213] width 0 height 13
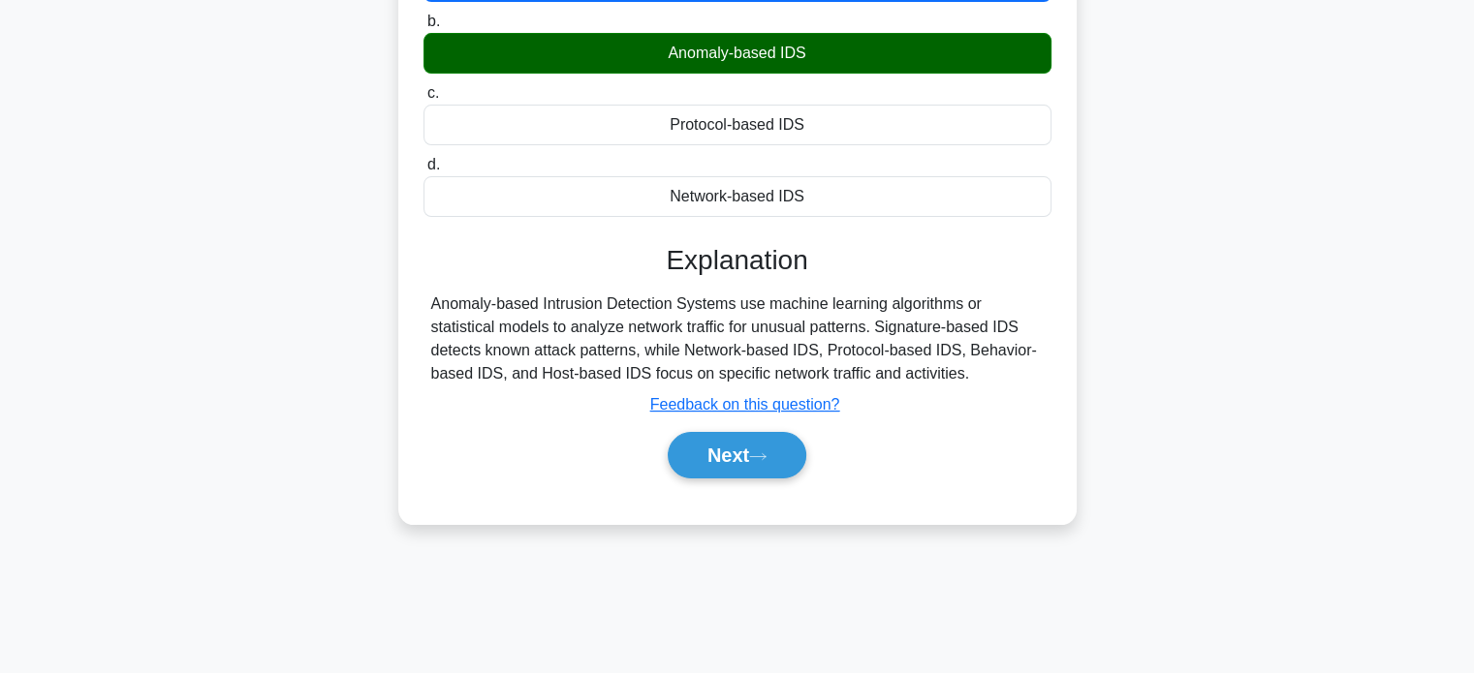
scroll to position [291, 0]
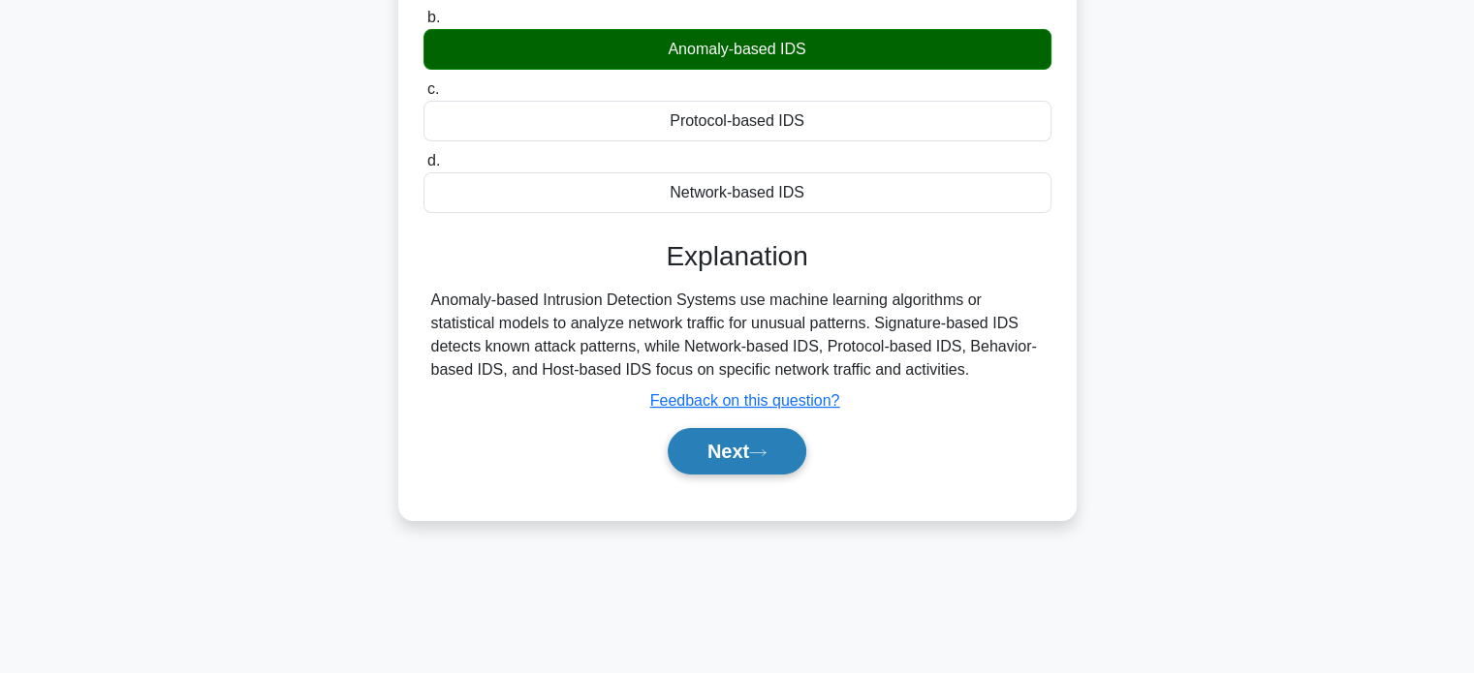
click at [795, 451] on button "Next" at bounding box center [737, 451] width 139 height 47
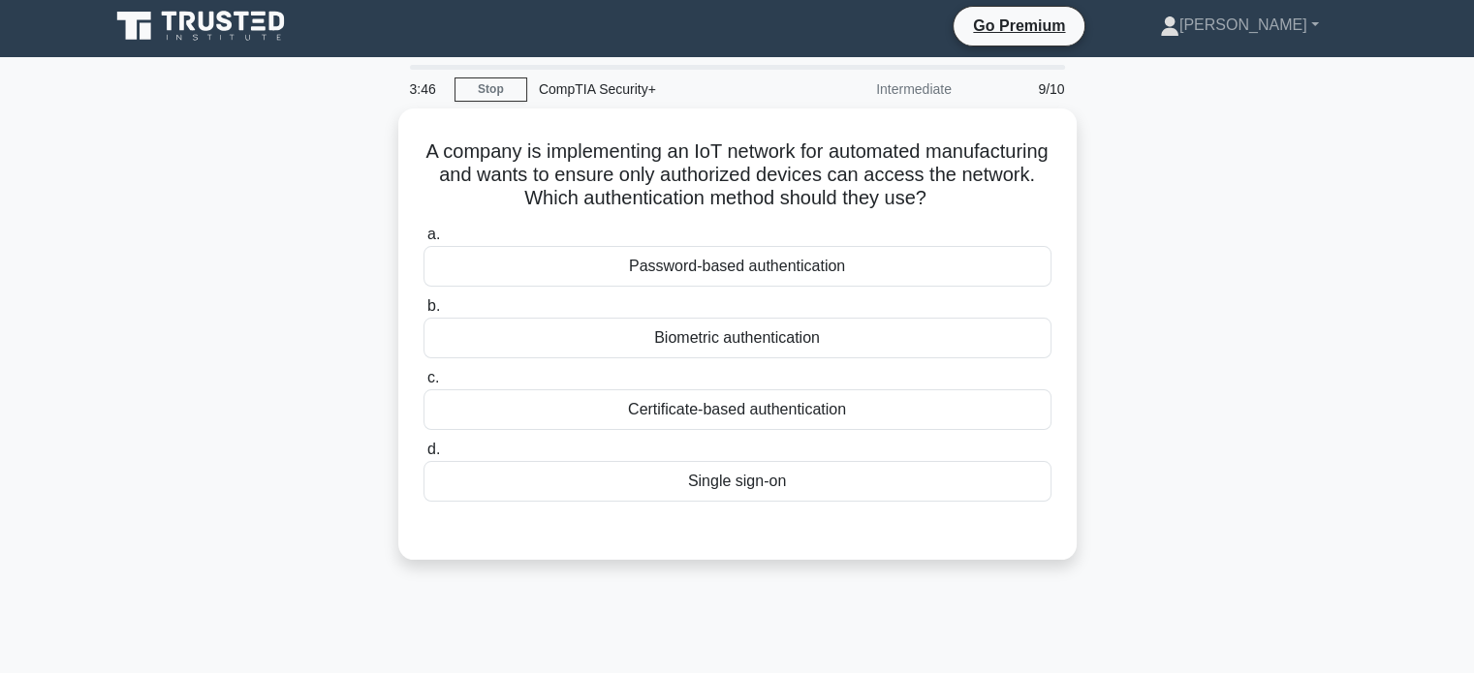
scroll to position [0, 0]
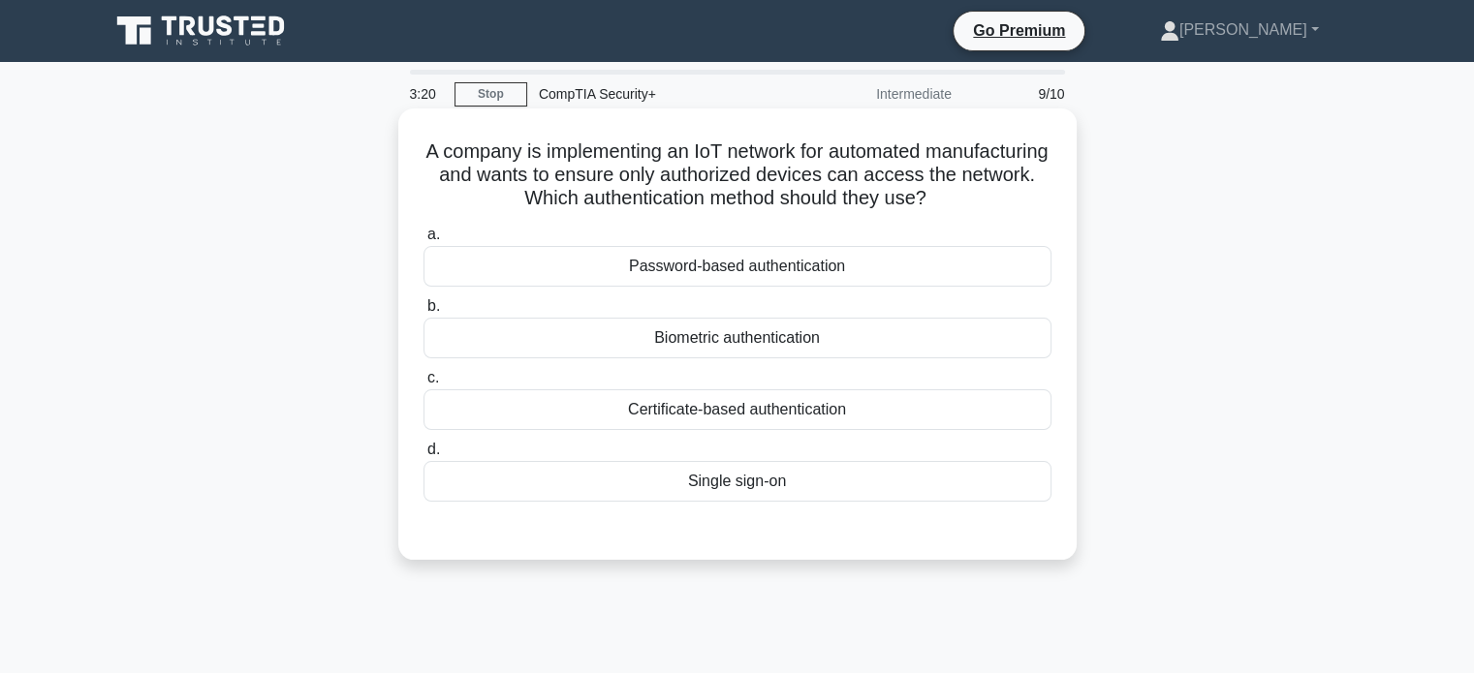
click at [1012, 404] on div "Certificate-based authentication" at bounding box center [737, 410] width 628 height 41
click at [423, 385] on input "c. Certificate-based authentication" at bounding box center [423, 378] width 0 height 13
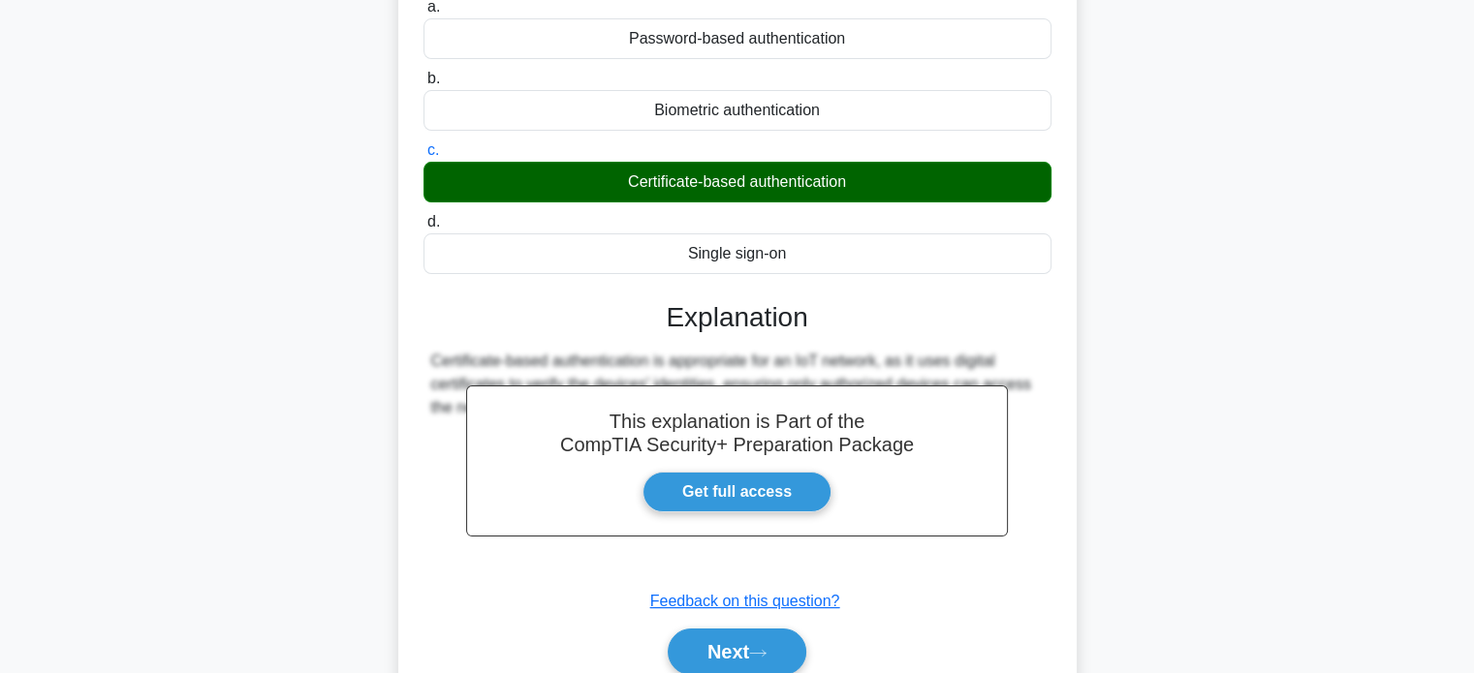
scroll to position [373, 0]
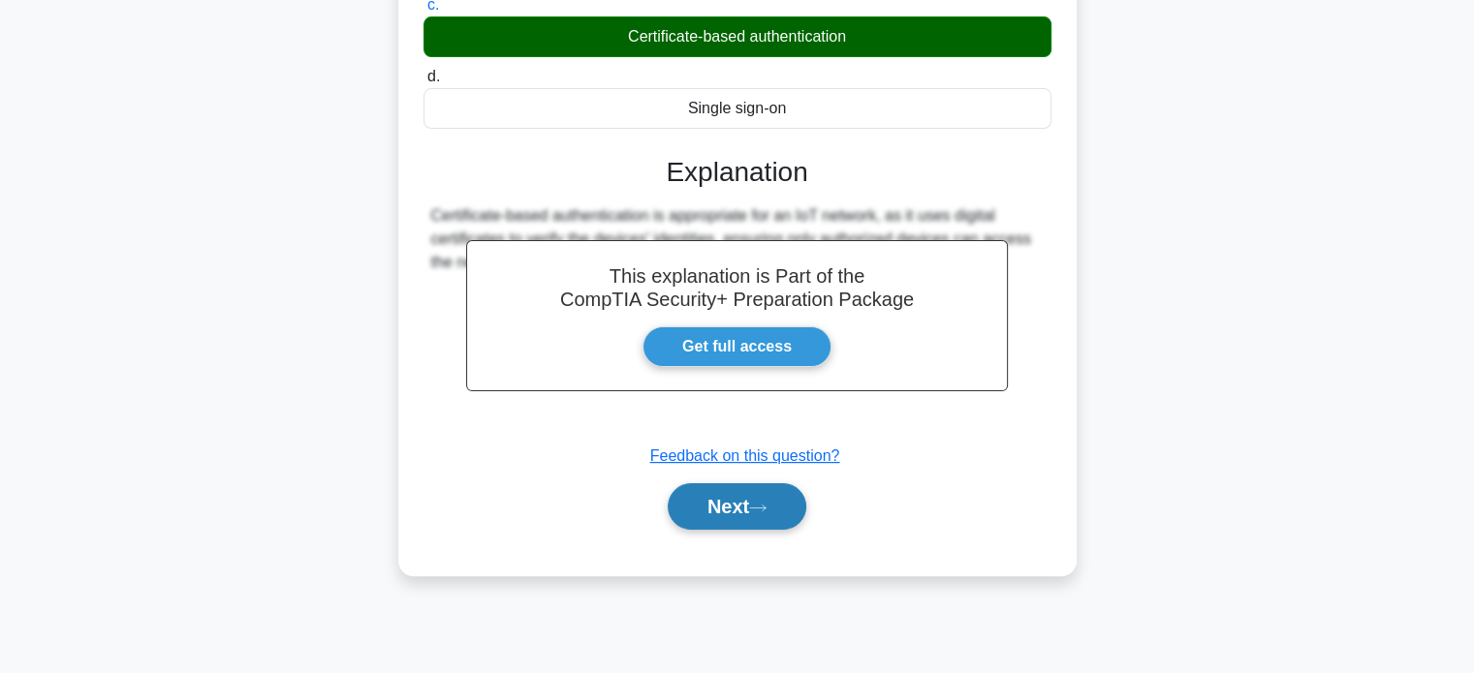
click at [766, 511] on icon at bounding box center [757, 508] width 17 height 11
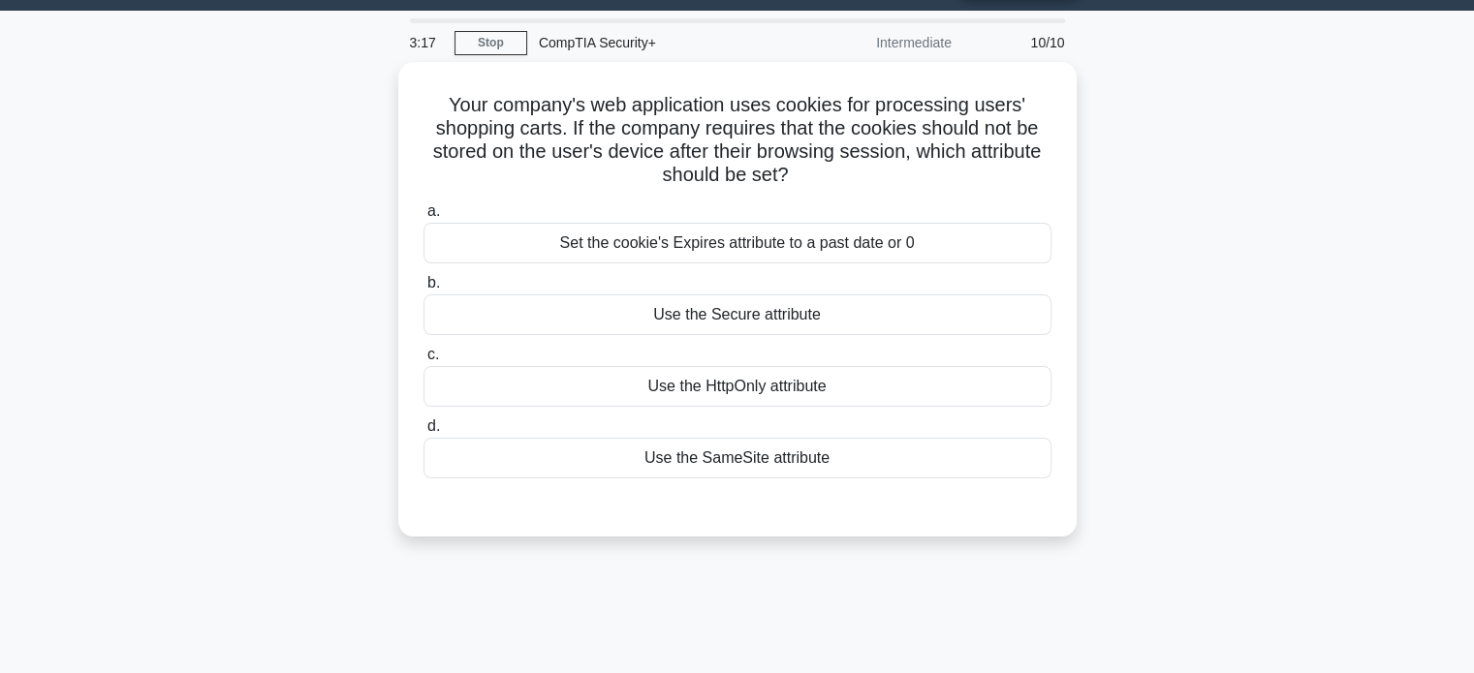
scroll to position [0, 0]
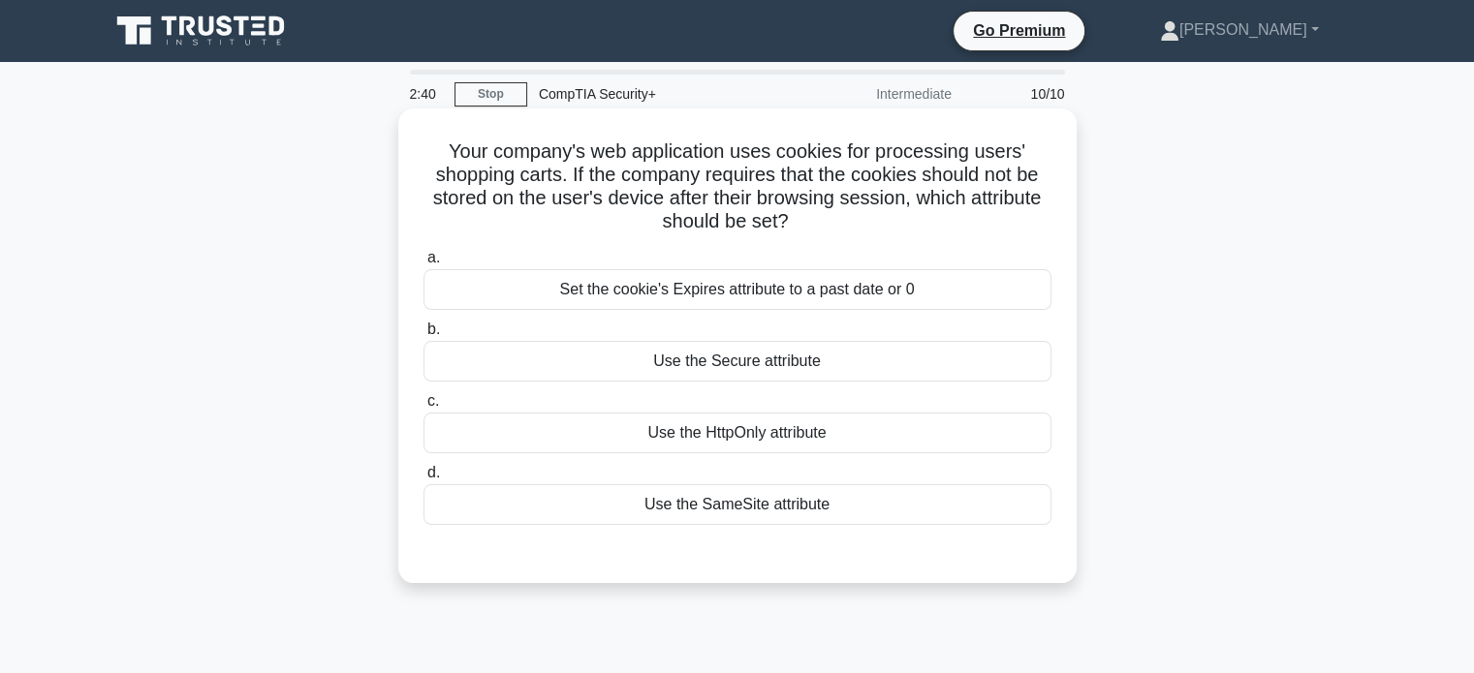
click at [982, 369] on div "Use the Secure attribute" at bounding box center [737, 361] width 628 height 41
click at [423, 336] on input "b. Use the Secure attribute" at bounding box center [423, 330] width 0 height 13
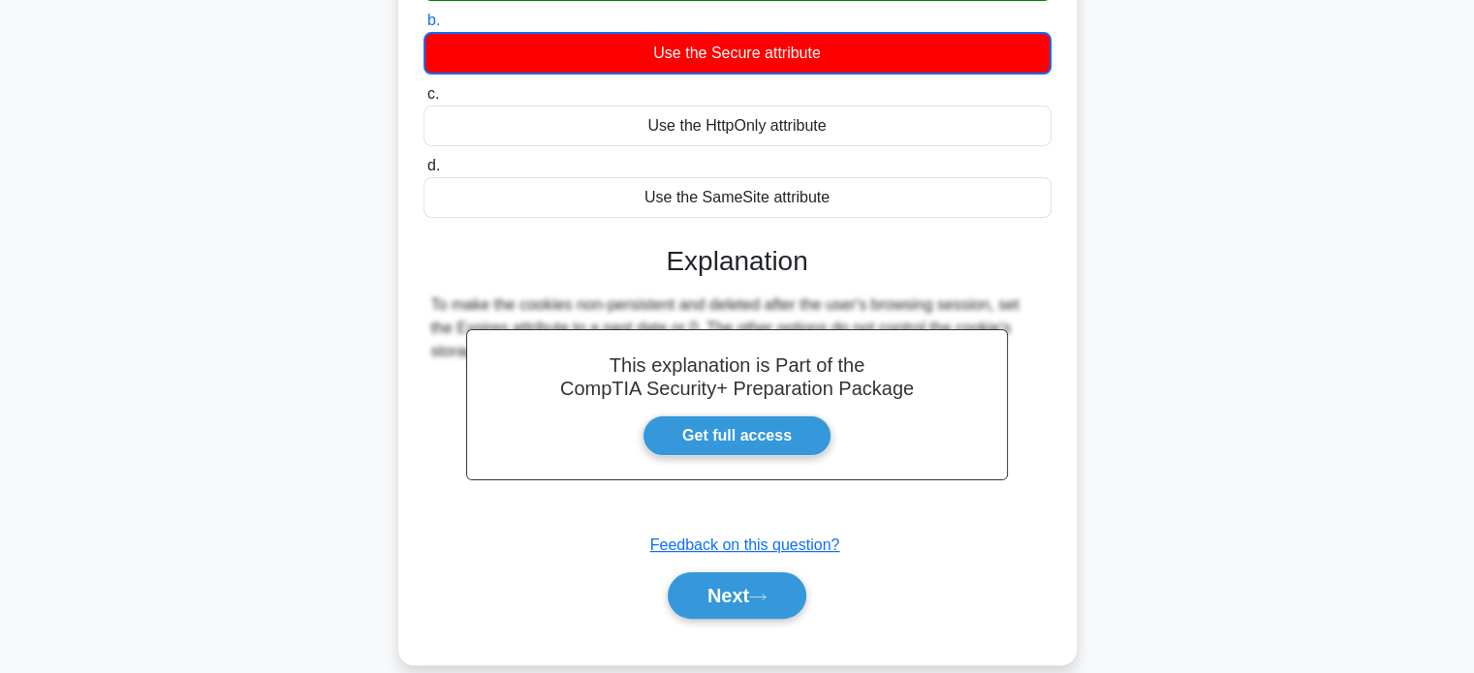
scroll to position [308, 0]
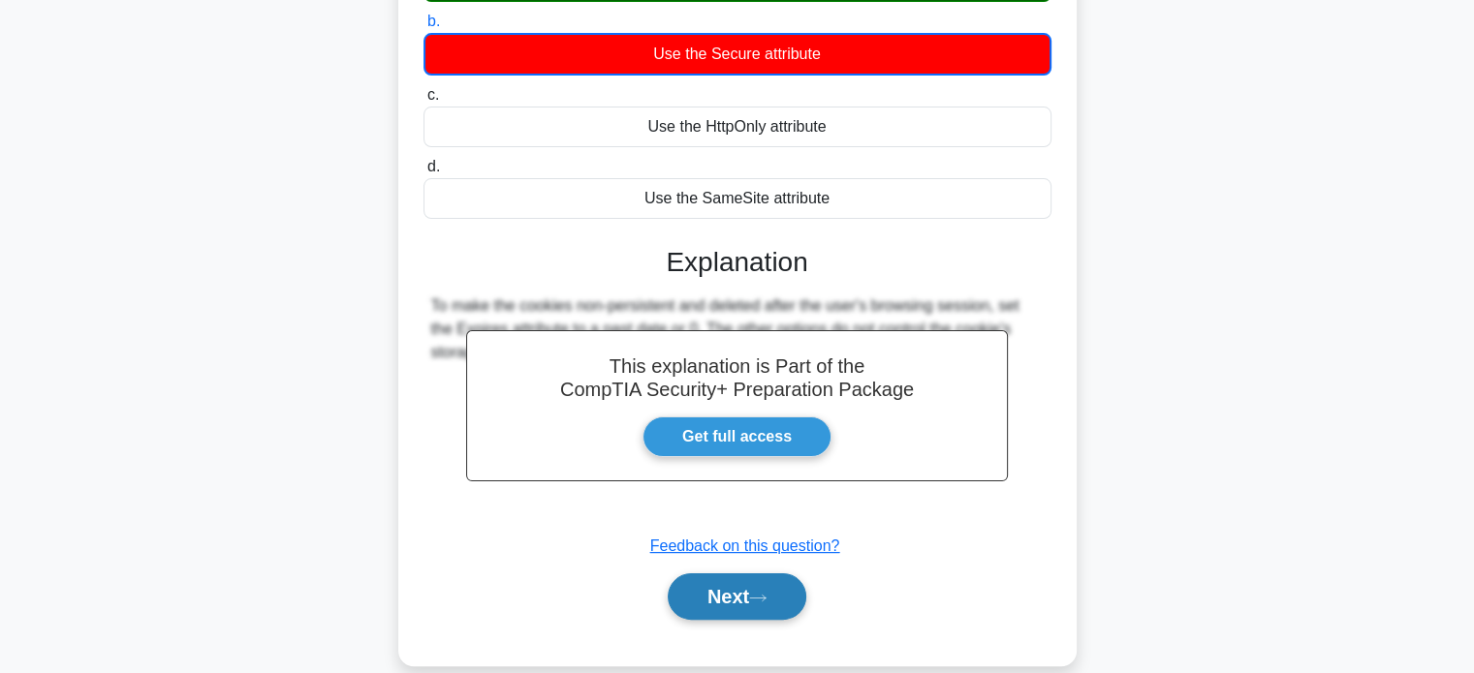
click at [774, 609] on button "Next" at bounding box center [737, 597] width 139 height 47
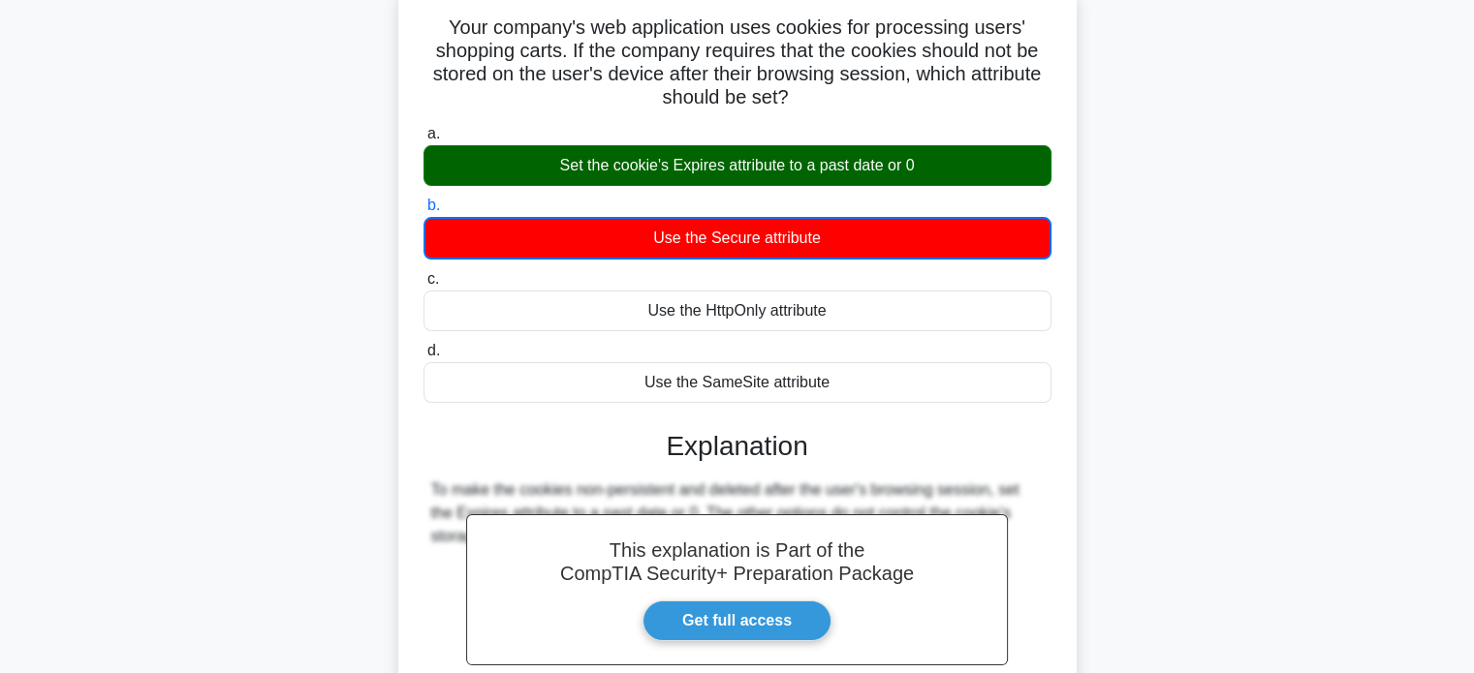
scroll to position [0, 0]
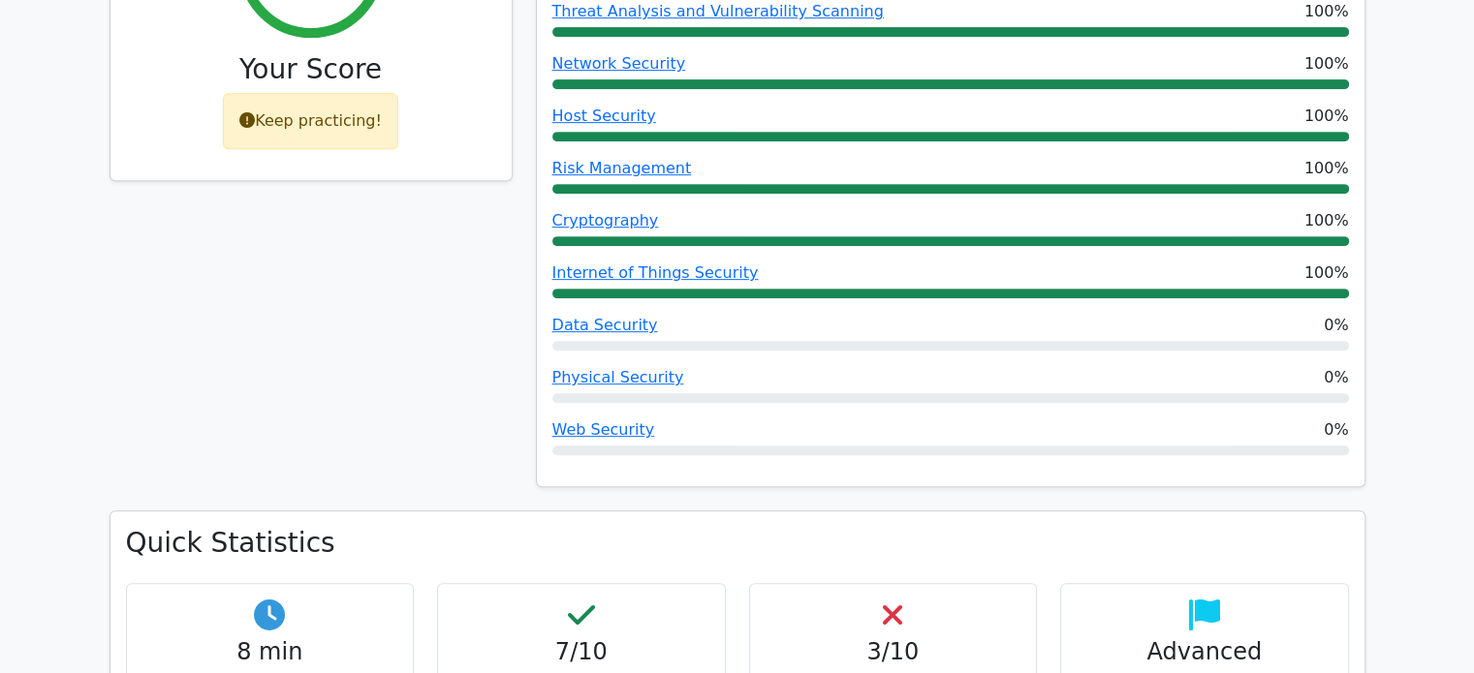
scroll to position [837, 0]
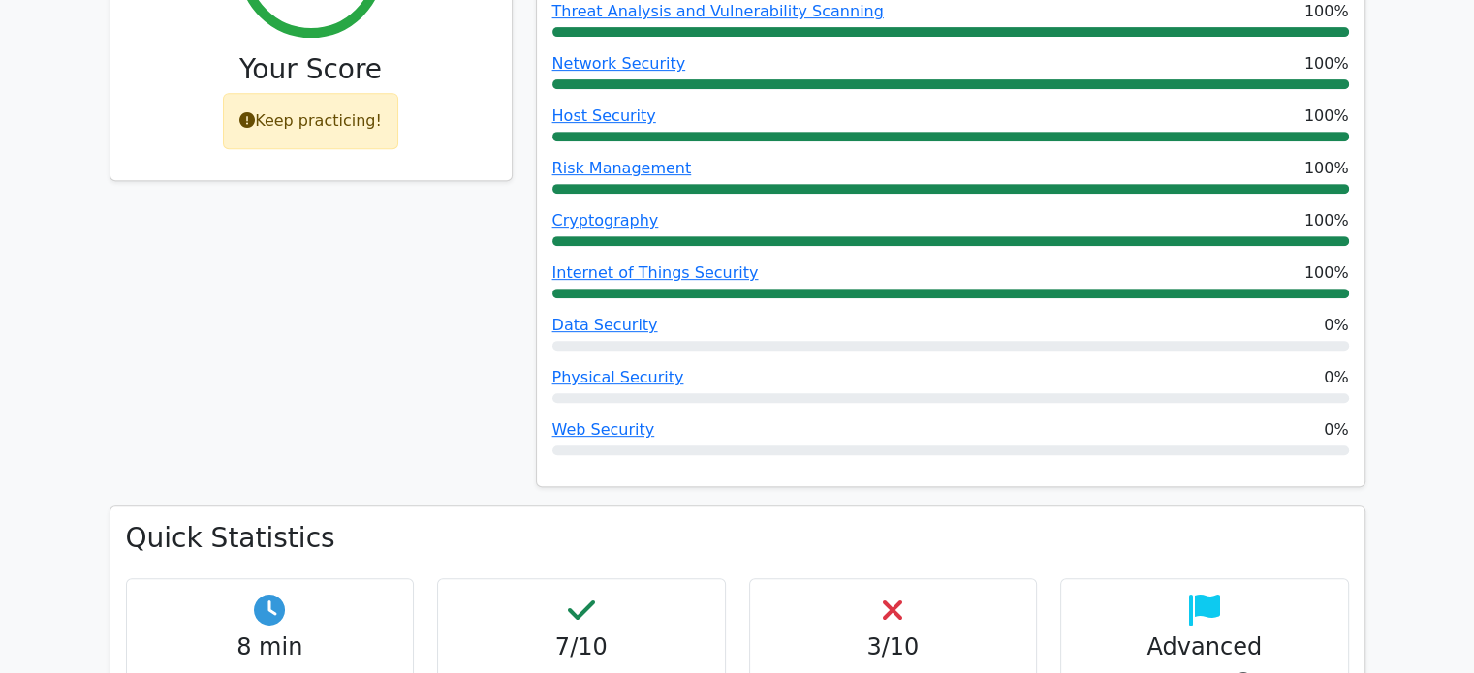
click at [990, 578] on div "3/10 Incorrect Answers" at bounding box center [893, 643] width 289 height 131
